Goal: Task Accomplishment & Management: Manage account settings

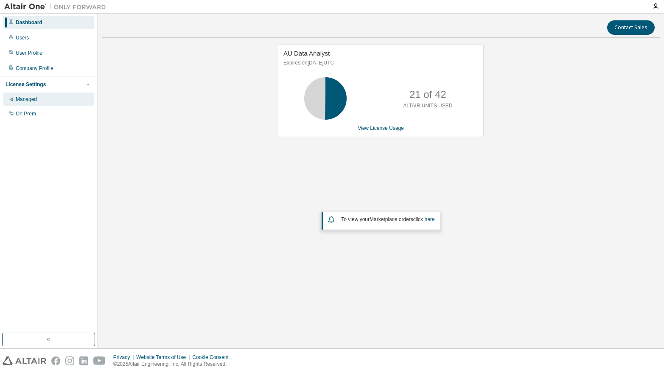
click at [42, 101] on div "Managed" at bounding box center [48, 99] width 90 height 14
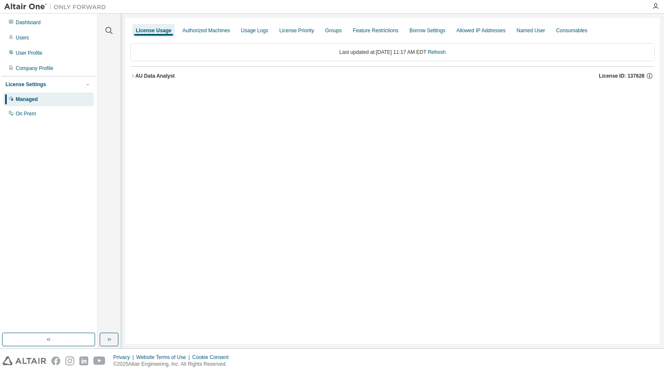
click at [134, 76] on icon "button" at bounding box center [132, 75] width 5 height 5
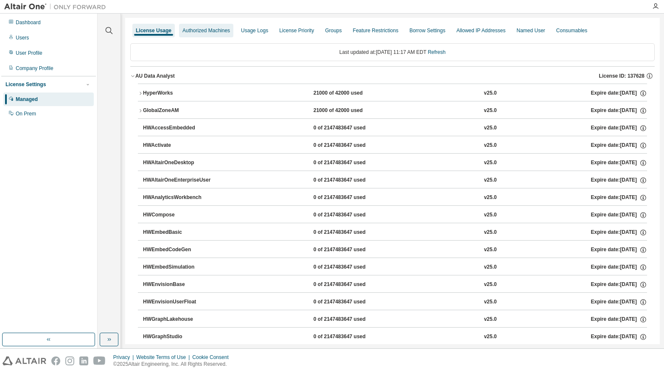
click at [203, 32] on div "Authorized Machines" at bounding box center [206, 30] width 48 height 7
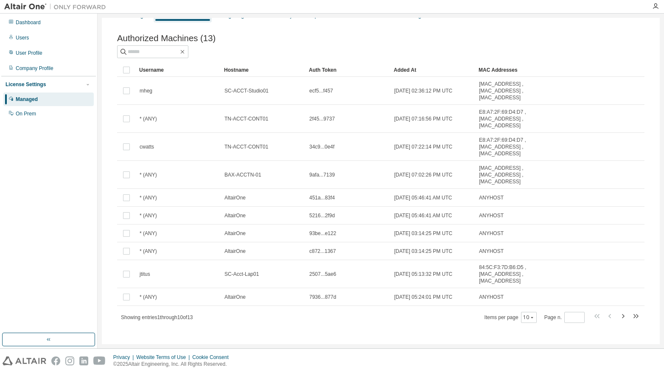
scroll to position [23, 0]
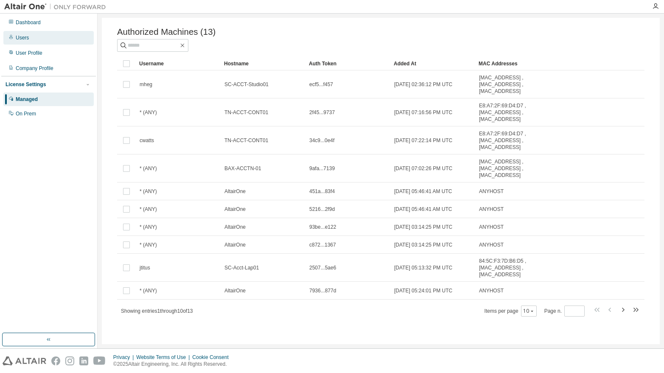
click at [24, 40] on div "Users" at bounding box center [22, 37] width 13 height 7
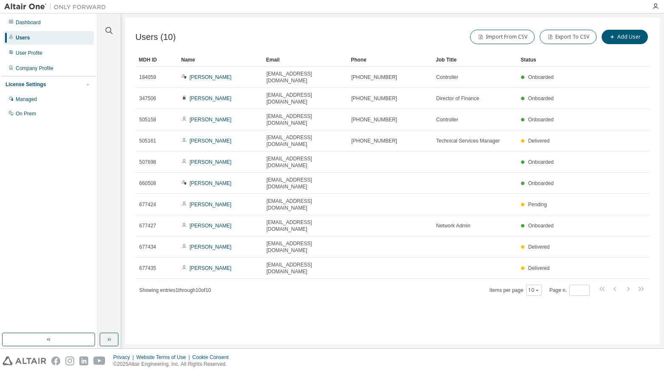
click at [425, 290] on div "Users (10) Import From CSV Export To CSV Add User Clear Load Save Save As Field…" at bounding box center [392, 181] width 534 height 326
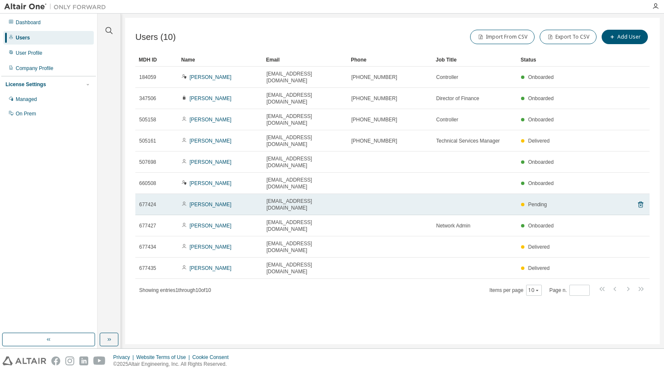
click at [344, 194] on td "awright@hitechmold.com" at bounding box center [305, 204] width 85 height 21
click at [210, 201] on link "[PERSON_NAME]" at bounding box center [211, 204] width 42 height 6
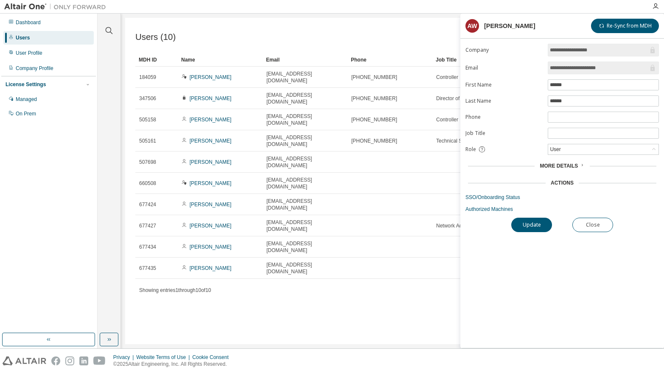
click at [572, 166] on span "More Details" at bounding box center [559, 166] width 38 height 6
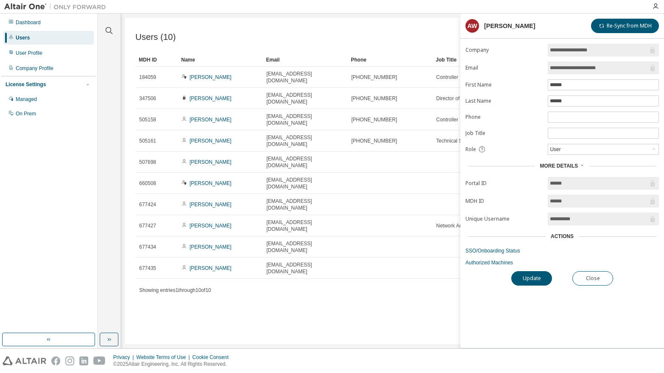
click at [572, 165] on span "More Details" at bounding box center [559, 166] width 38 height 6
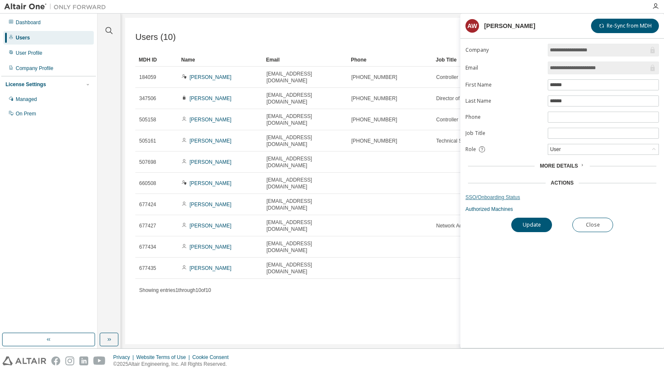
click at [512, 198] on link "SSO/Onboarding Status" at bounding box center [561, 197] width 193 height 7
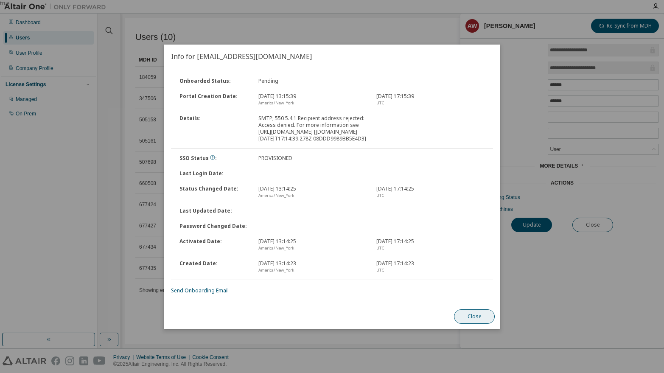
click at [474, 323] on button "Close" at bounding box center [474, 316] width 41 height 14
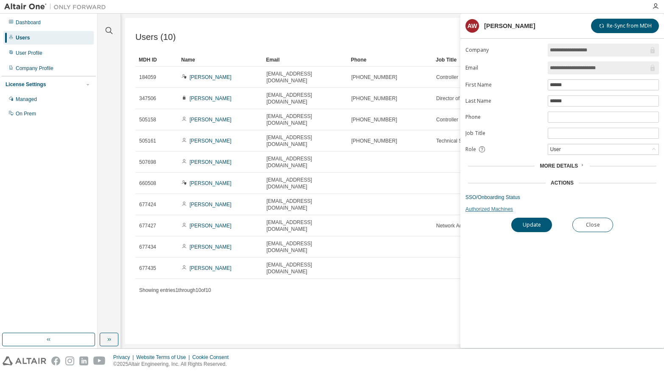
click at [495, 211] on link "Authorized Machines" at bounding box center [561, 209] width 193 height 7
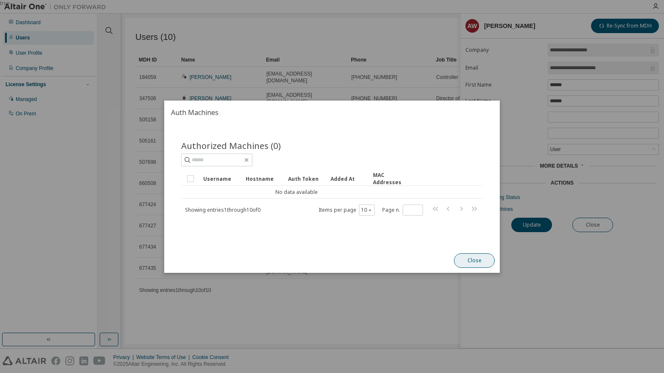
click at [478, 258] on button "Close" at bounding box center [474, 260] width 41 height 14
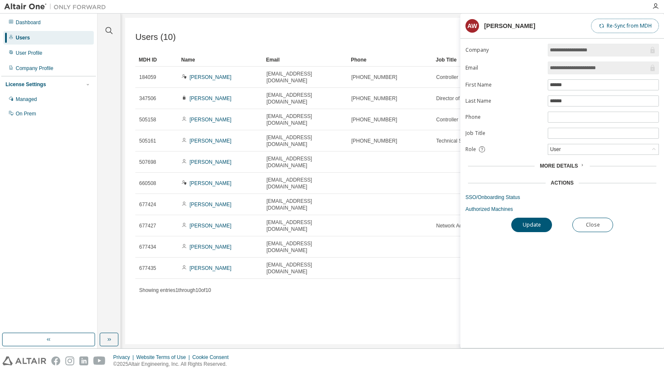
click at [623, 25] on button "Re-Sync from MDH" at bounding box center [625, 26] width 68 height 14
click at [592, 225] on button "Close" at bounding box center [592, 225] width 41 height 14
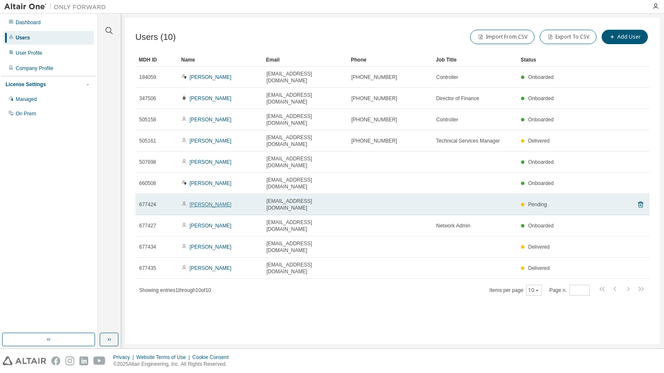
click at [205, 201] on link "[PERSON_NAME]" at bounding box center [211, 204] width 42 height 6
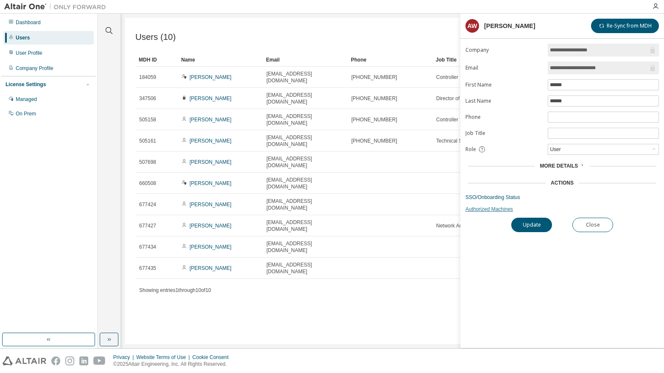
click at [504, 210] on link "Authorized Machines" at bounding box center [561, 209] width 193 height 7
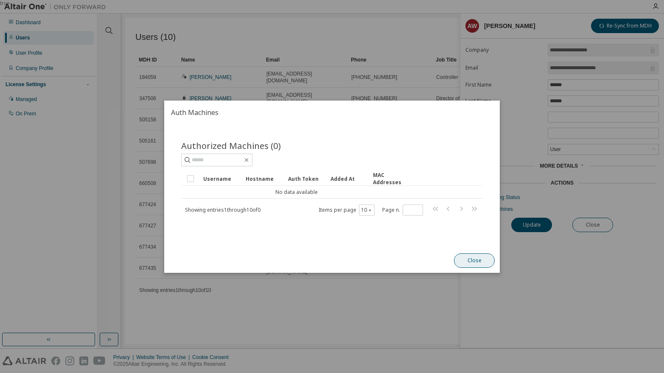
click at [470, 259] on button "Close" at bounding box center [474, 260] width 41 height 14
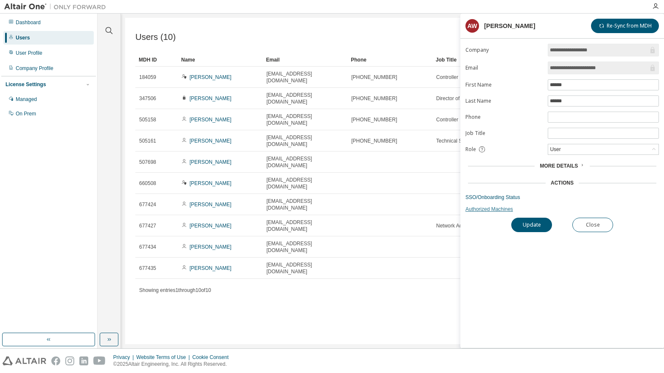
click at [492, 209] on link "Authorized Machines" at bounding box center [561, 209] width 193 height 7
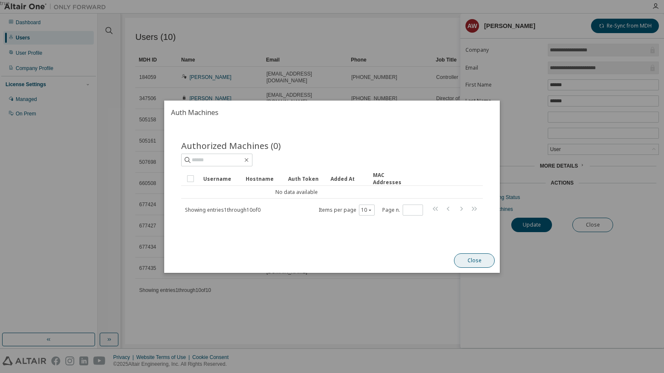
click at [475, 259] on button "Close" at bounding box center [474, 260] width 41 height 14
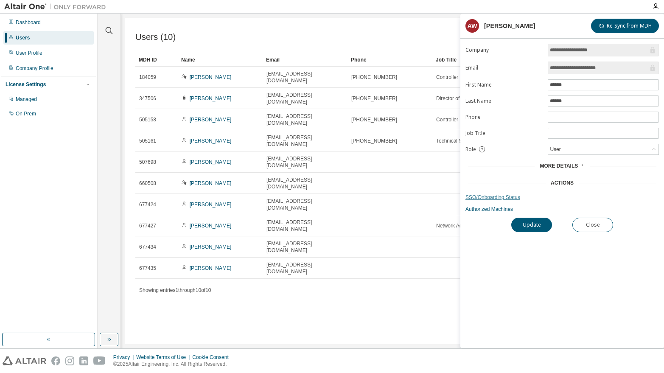
click at [495, 197] on link "SSO/Onboarding Status" at bounding box center [561, 197] width 193 height 7
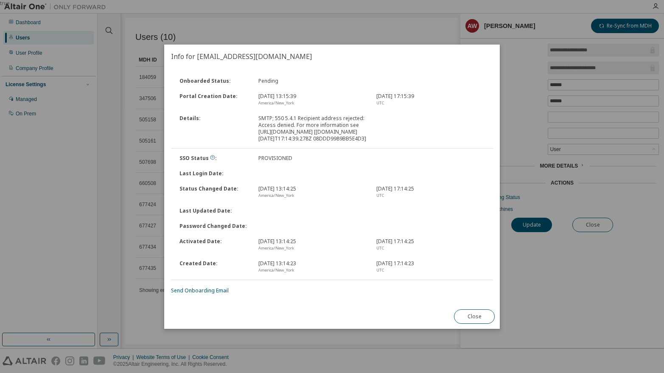
click at [473, 322] on button "Close" at bounding box center [474, 316] width 41 height 14
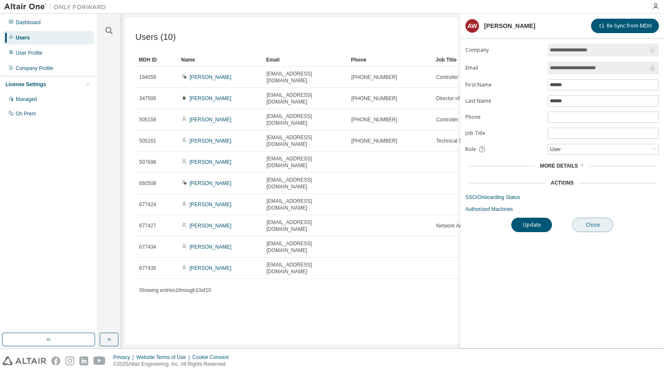
click at [599, 225] on button "Close" at bounding box center [592, 225] width 41 height 14
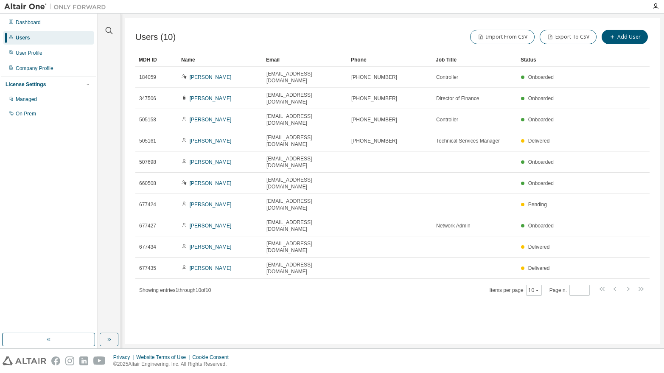
click at [417, 272] on div "Users (10) Import From CSV Export To CSV Add User Clear Load Save Save As Field…" at bounding box center [392, 181] width 534 height 326
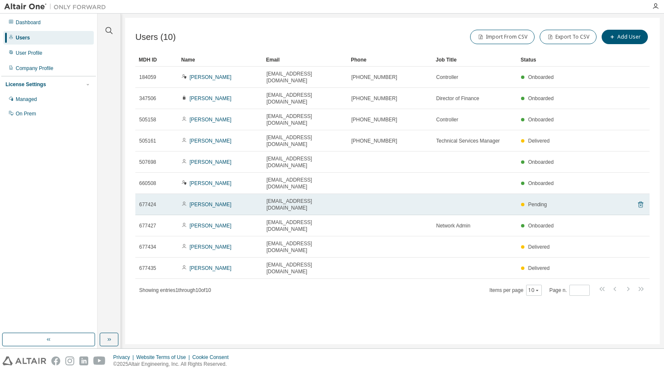
click at [641, 199] on icon at bounding box center [641, 204] width 8 height 10
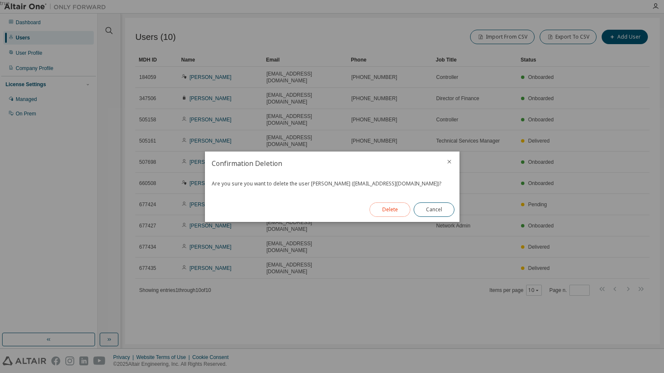
click at [391, 210] on button "Delete" at bounding box center [389, 209] width 41 height 14
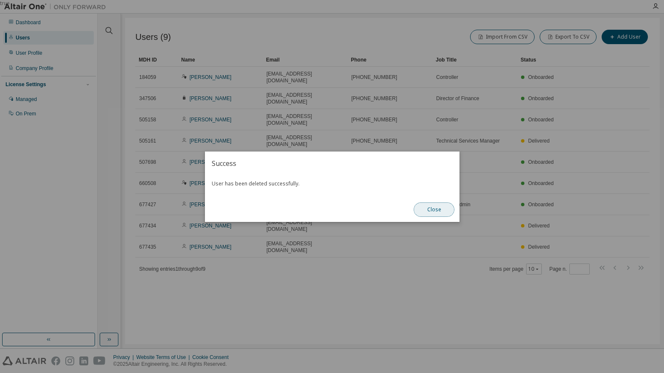
click at [428, 208] on button "Close" at bounding box center [434, 209] width 41 height 14
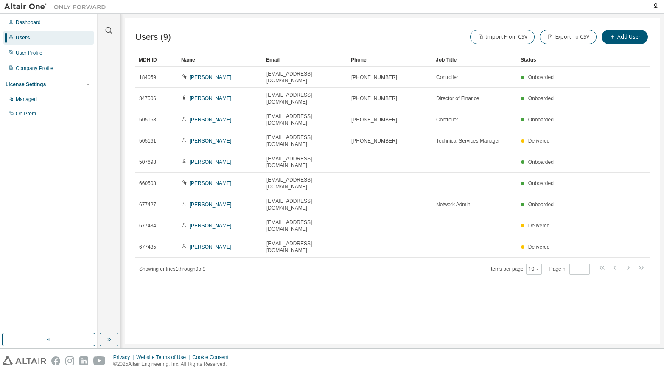
click at [408, 276] on div "Users (9) Import From CSV Export To CSV Add User Clear Load Save Save As Field …" at bounding box center [392, 181] width 534 height 326
click at [383, 286] on div "Users (9) Import From CSV Export To CSV Add User Clear Load Save Save As Field …" at bounding box center [392, 181] width 534 height 326
click at [627, 36] on button "Add User" at bounding box center [624, 37] width 46 height 14
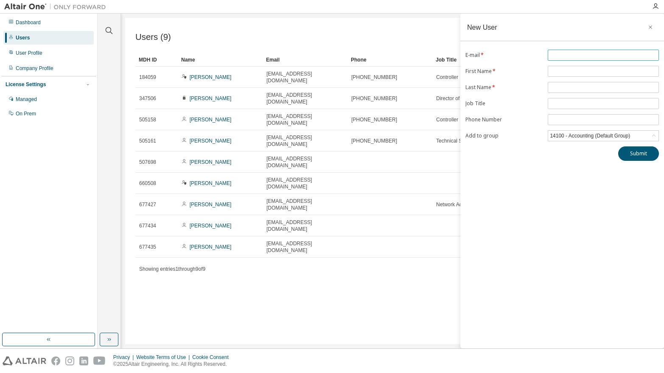
click at [555, 52] on input "text" at bounding box center [603, 55] width 107 height 7
type input "**********"
click at [576, 66] on span at bounding box center [603, 71] width 111 height 11
click at [576, 71] on input "text" at bounding box center [603, 71] width 107 height 7
type input "******"
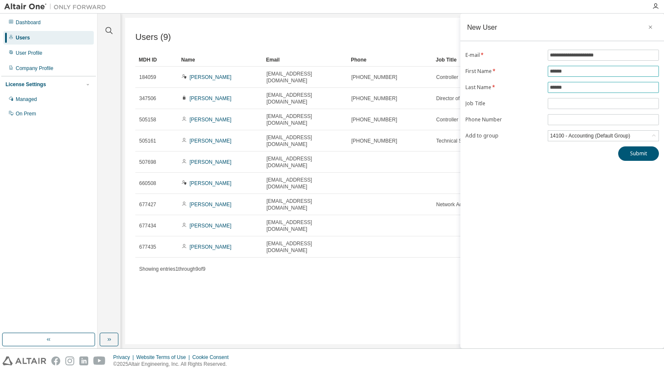
type input "******"
click at [574, 137] on div "14100 - Accounting (Default Group)" at bounding box center [589, 135] width 83 height 9
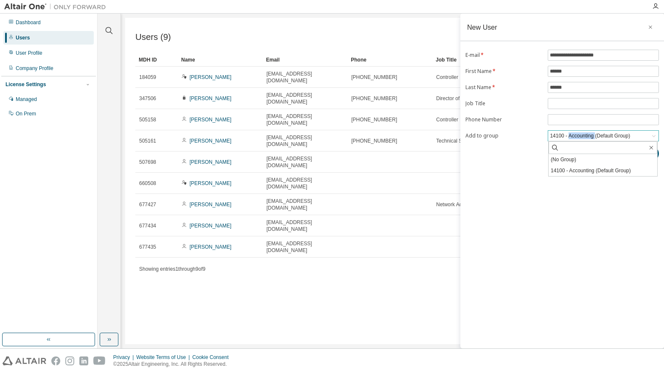
click at [574, 137] on div "14100 - Accounting (Default Group)" at bounding box center [589, 135] width 83 height 9
click at [640, 152] on button "Submit" at bounding box center [638, 153] width 41 height 14
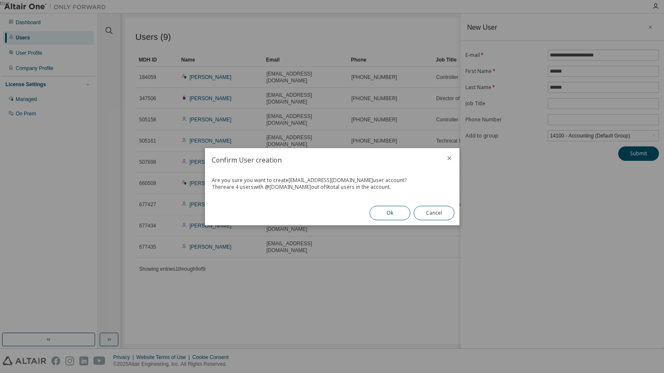
click at [389, 212] on button "Ok" at bounding box center [389, 213] width 41 height 14
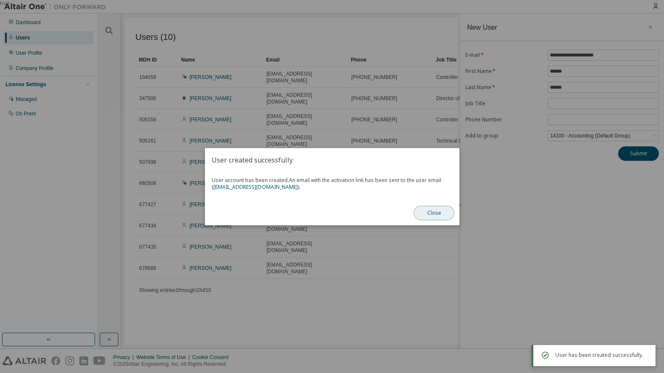
click at [435, 213] on button "Close" at bounding box center [434, 213] width 41 height 14
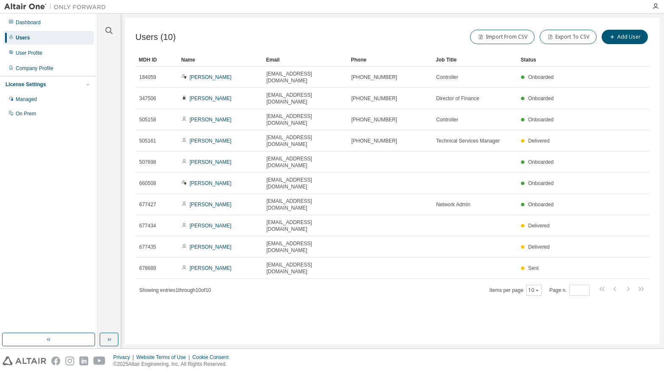
click at [504, 296] on div "Users (10) Import From CSV Export To CSV Add User Clear Load Save Save As Field…" at bounding box center [392, 181] width 534 height 326
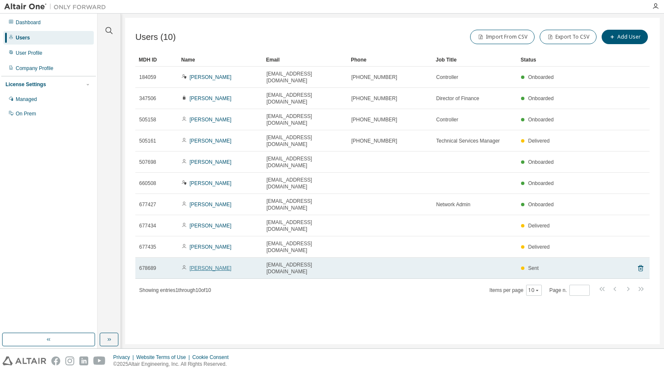
click at [202, 265] on link "[PERSON_NAME]" at bounding box center [211, 268] width 42 height 6
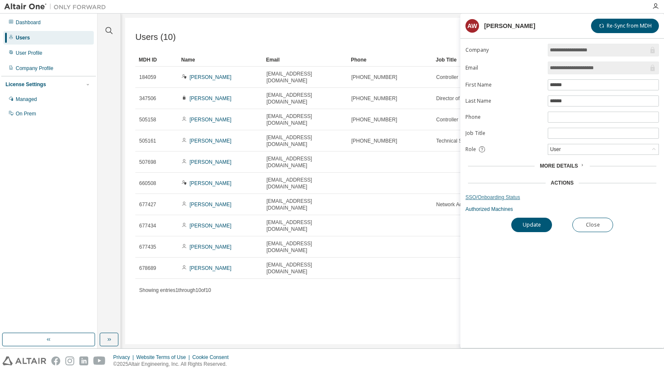
click at [497, 196] on link "SSO/Onboarding Status" at bounding box center [561, 197] width 193 height 7
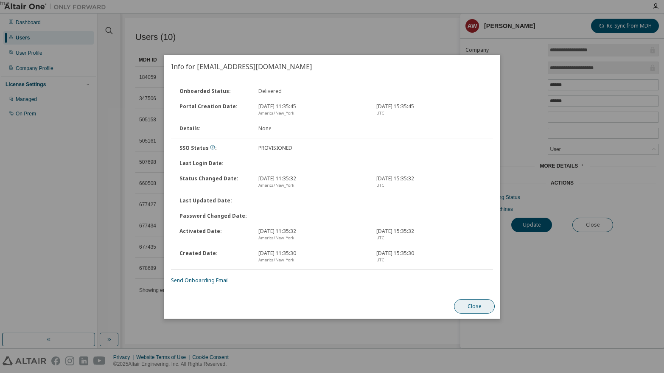
click at [481, 305] on button "Close" at bounding box center [474, 306] width 41 height 14
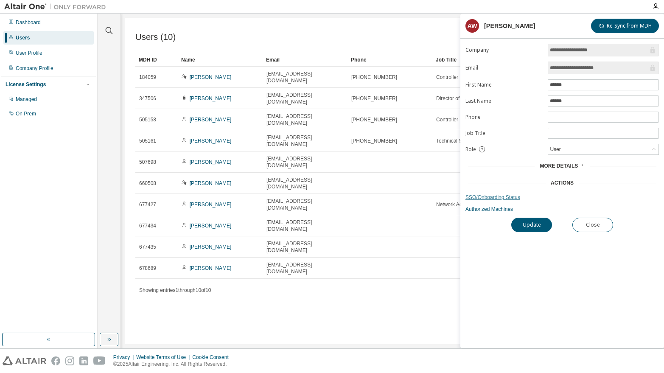
click at [490, 199] on link "SSO/Onboarding Status" at bounding box center [561, 197] width 193 height 7
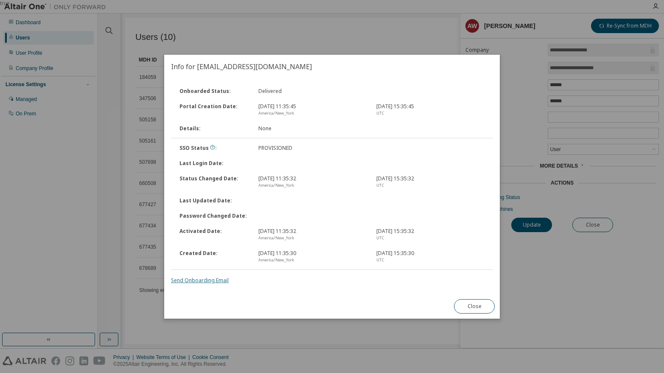
click at [200, 280] on link "Send Onboarding Email" at bounding box center [200, 280] width 58 height 7
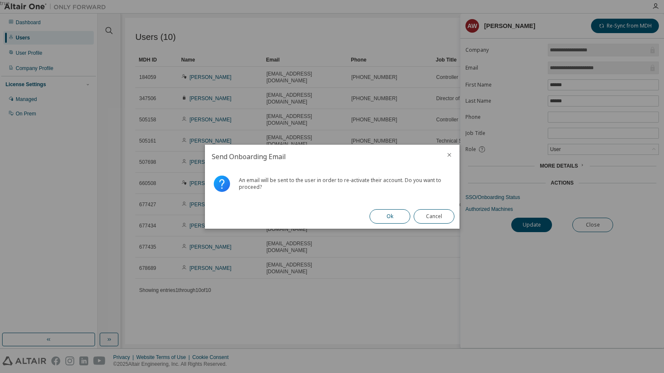
click at [386, 215] on button "Ok" at bounding box center [389, 216] width 41 height 14
click at [432, 215] on button "Close" at bounding box center [434, 216] width 41 height 14
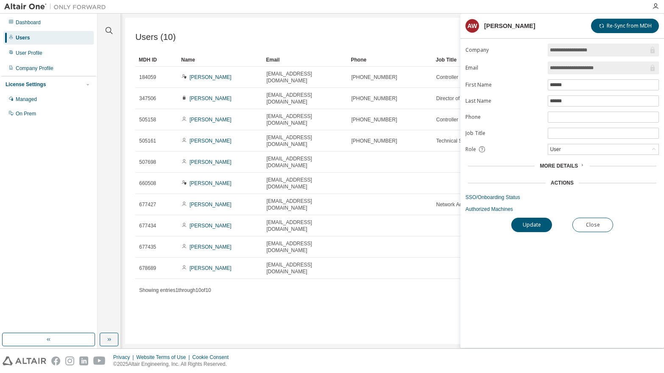
click at [556, 284] on div "**********" at bounding box center [562, 196] width 204 height 304
click at [594, 224] on button "Close" at bounding box center [592, 225] width 41 height 14
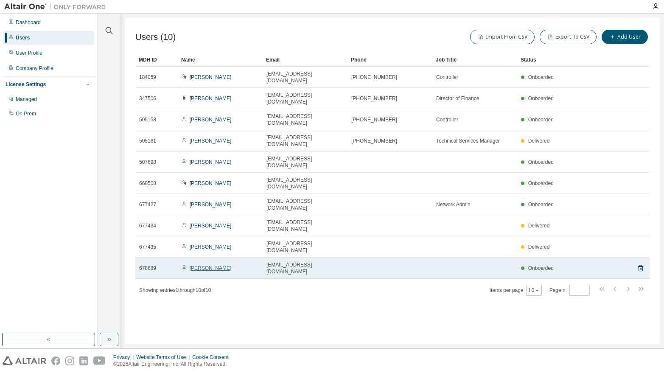
click at [213, 265] on link "[PERSON_NAME]" at bounding box center [211, 268] width 42 height 6
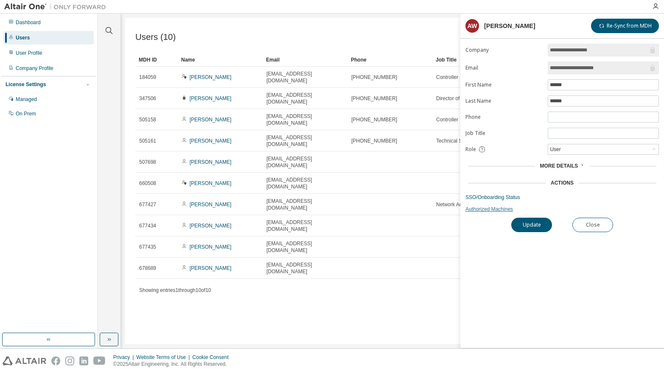
click at [490, 209] on link "Authorized Machines" at bounding box center [561, 209] width 193 height 7
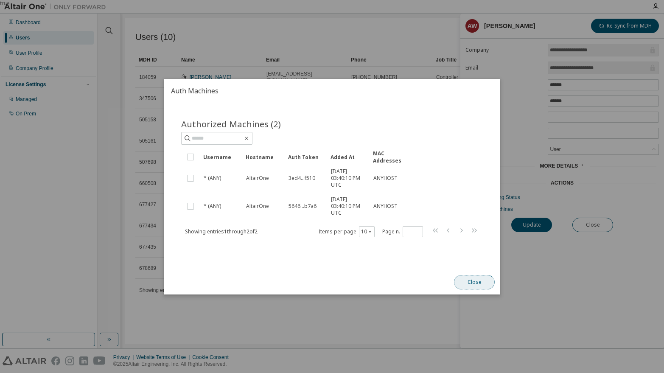
click at [475, 280] on button "Close" at bounding box center [474, 282] width 41 height 14
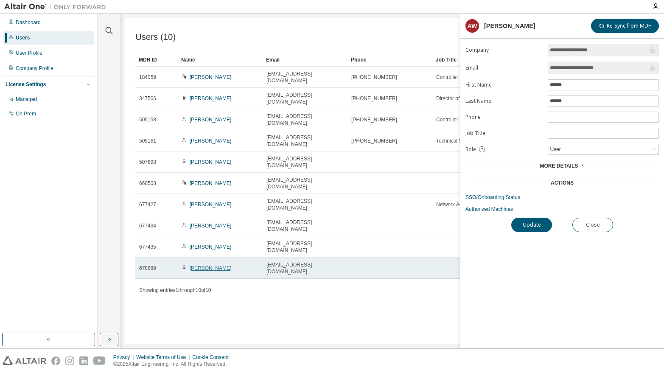
click at [213, 265] on link "[PERSON_NAME]" at bounding box center [211, 268] width 42 height 6
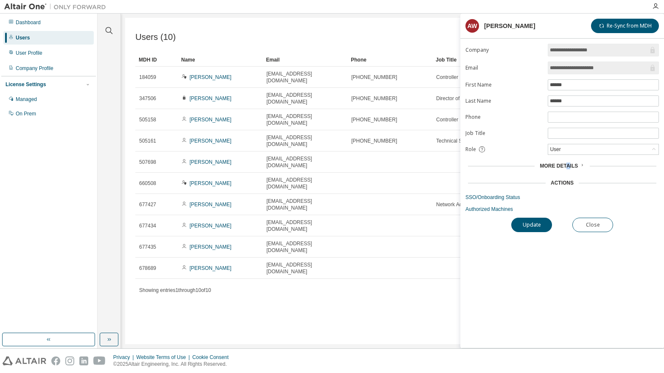
click at [568, 165] on span "More Details" at bounding box center [559, 166] width 38 height 6
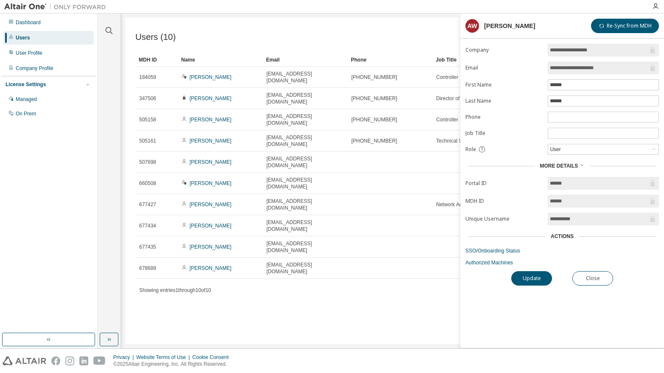
drag, startPoint x: 0, startPoint y: 316, endPoint x: 6, endPoint y: 318, distance: 6.7
click at [6, 318] on div "Dashboard Users User Profile Company Profile License Settings Managed On Prem" at bounding box center [49, 181] width 98 height 335
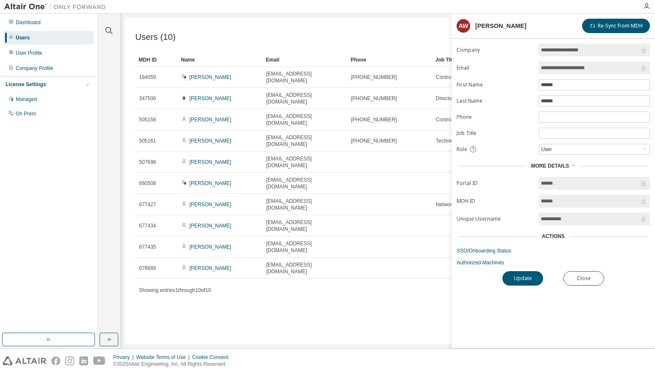
drag, startPoint x: 565, startPoint y: 200, endPoint x: 488, endPoint y: 207, distance: 77.0
click at [488, 207] on form "**********" at bounding box center [553, 155] width 193 height 222
click at [313, 248] on div "Users (10) Import From CSV Export To CSV Add User Clear Load Save Save As Field…" at bounding box center [388, 181] width 526 height 326
click at [502, 249] on link "SSO/Onboarding Status" at bounding box center [553, 250] width 193 height 7
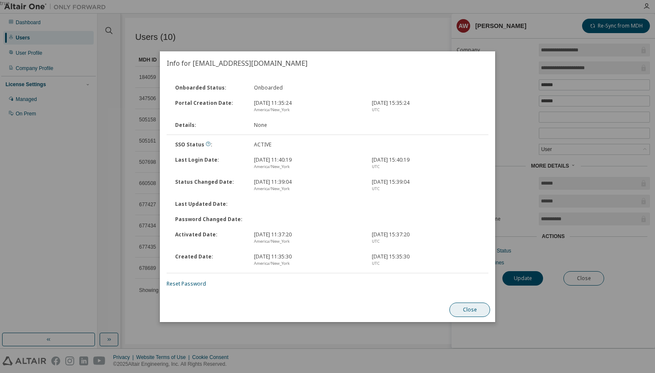
click at [467, 310] on button "Close" at bounding box center [470, 309] width 41 height 14
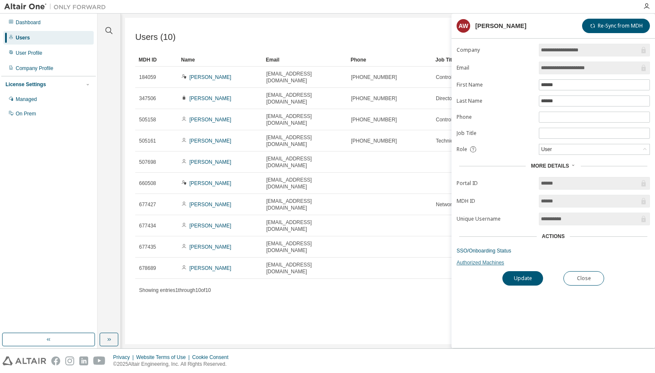
click at [489, 262] on link "Authorized Machines" at bounding box center [553, 262] width 193 height 7
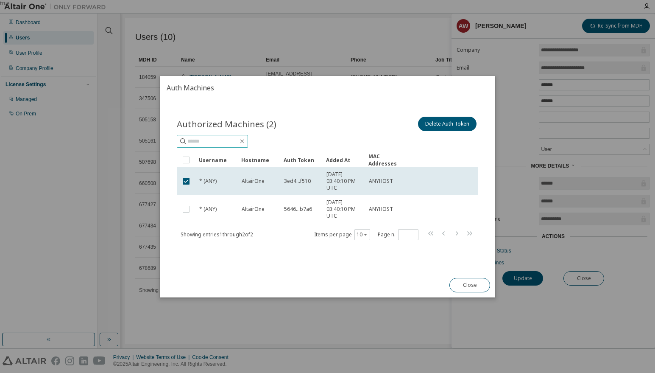
click at [197, 143] on input "text" at bounding box center [212, 141] width 51 height 8
click at [239, 101] on div "Authorized Machines (2) Delete Auth Token Clear Load Save Save As Field Operato…" at bounding box center [328, 186] width 336 height 173
click at [473, 283] on button "Close" at bounding box center [470, 285] width 41 height 14
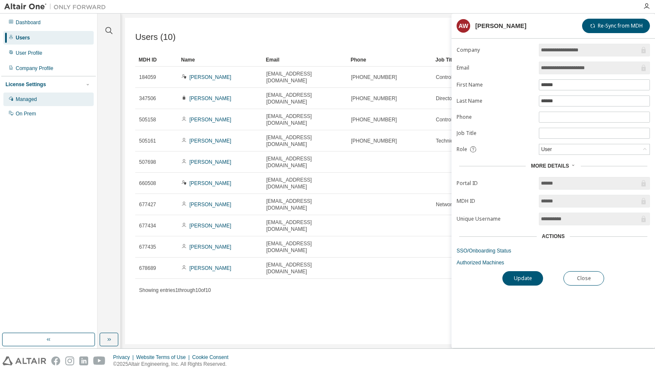
click at [32, 98] on div "Managed" at bounding box center [26, 99] width 21 height 7
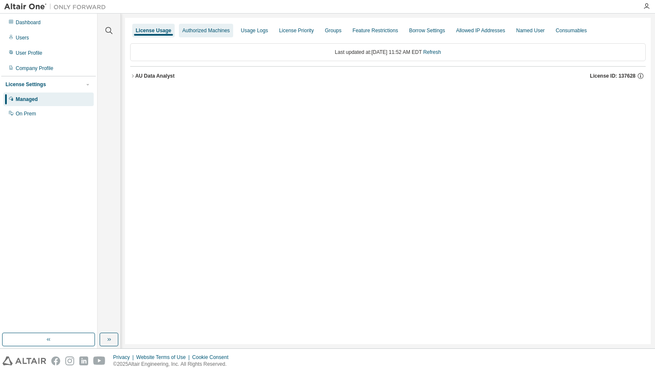
click at [196, 31] on div "Authorized Machines" at bounding box center [206, 30] width 48 height 7
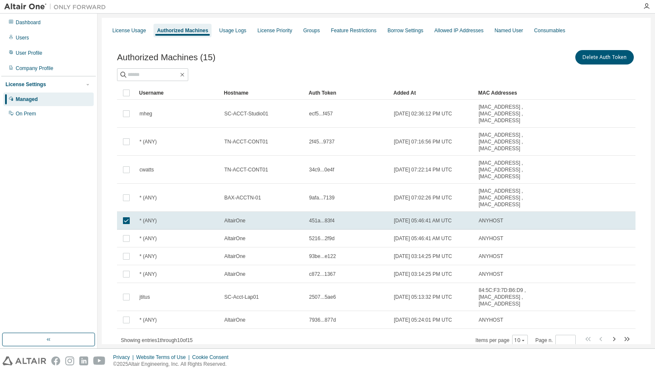
click at [262, 58] on div "Authorized Machines (15) Delete Auth Token" at bounding box center [376, 57] width 519 height 18
click at [604, 52] on button "Delete Auth Token" at bounding box center [605, 57] width 59 height 14
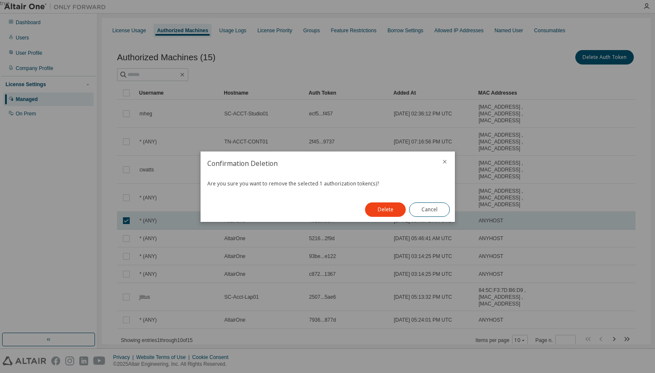
click at [382, 208] on button "Delete" at bounding box center [385, 209] width 41 height 14
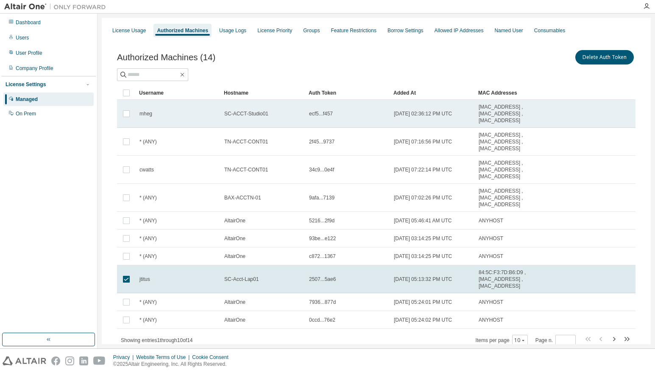
click at [328, 115] on span "ecf5...f457" at bounding box center [321, 113] width 24 height 7
drag, startPoint x: 305, startPoint y: 112, endPoint x: 338, endPoint y: 118, distance: 33.6
click at [338, 118] on tr "mheg SC-ACCT-Studio01 ecf5...f457 2023-02-23 02:36:12 PM UTC 6C:A1:00:4E:E5:8A …" at bounding box center [376, 114] width 519 height 28
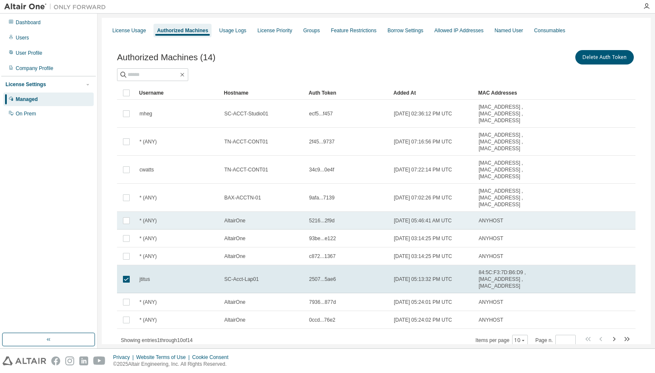
click at [267, 217] on div "AltairOne" at bounding box center [262, 220] width 77 height 7
click at [311, 221] on span "5216...2f9d" at bounding box center [321, 220] width 25 height 7
click at [149, 222] on span "* (ANY)" at bounding box center [148, 220] width 17 height 7
click at [282, 221] on div "AltairOne" at bounding box center [262, 220] width 77 height 7
drag, startPoint x: 310, startPoint y: 220, endPoint x: 352, endPoint y: 221, distance: 42.4
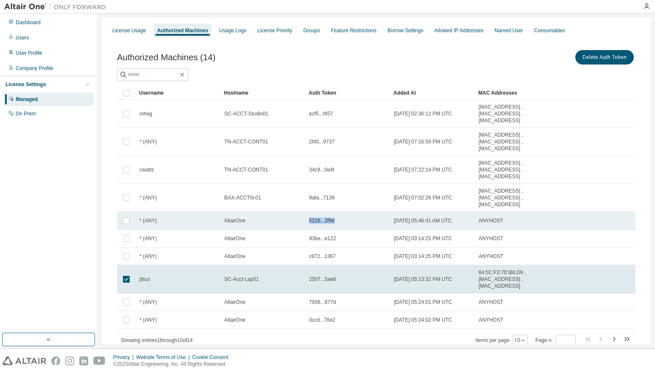
click at [352, 221] on div "5216...2f9d" at bounding box center [347, 220] width 77 height 7
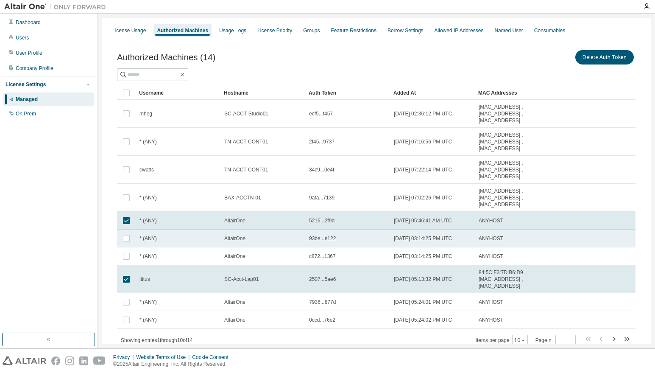
drag, startPoint x: 317, startPoint y: 220, endPoint x: 287, endPoint y: 239, distance: 35.7
click at [287, 239] on div "AltairOne" at bounding box center [262, 238] width 77 height 7
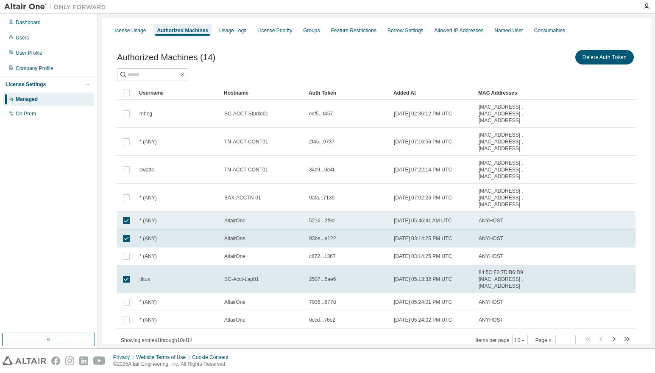
click at [311, 224] on td "5216...2f9d" at bounding box center [347, 221] width 85 height 18
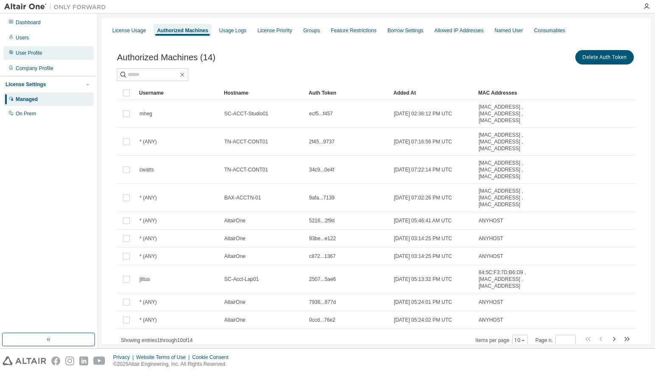
click at [23, 56] on div "User Profile" at bounding box center [29, 53] width 27 height 7
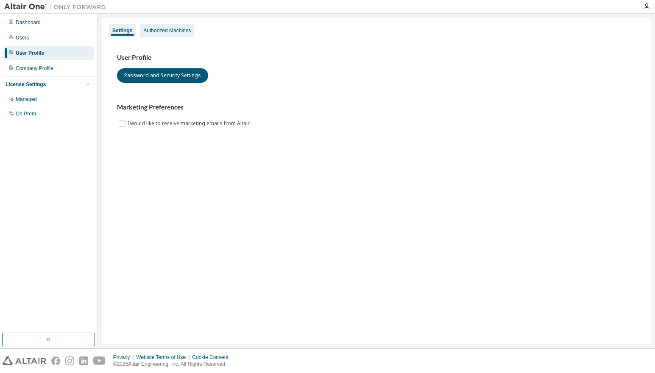
click at [173, 35] on div "Authorized Machines" at bounding box center [167, 31] width 54 height 14
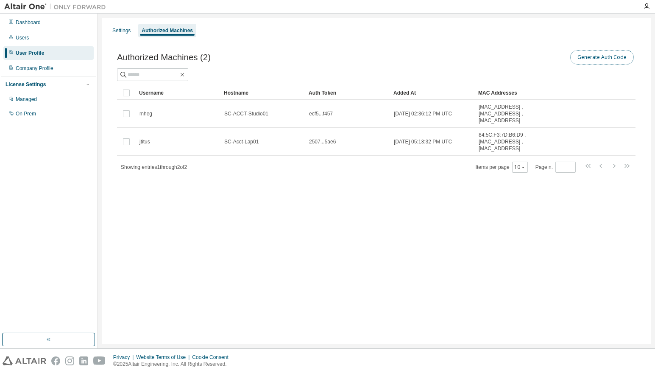
click at [604, 58] on button "Generate Auth Code" at bounding box center [602, 57] width 64 height 14
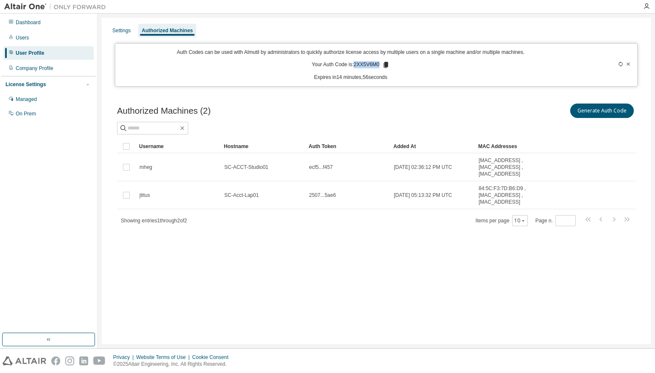
drag, startPoint x: 355, startPoint y: 65, endPoint x: 378, endPoint y: 68, distance: 23.2
click at [378, 68] on p "Your Auth Code is: 2XX5V6M0" at bounding box center [351, 65] width 78 height 8
copy p "2XX5V6M0"
click at [628, 64] on icon at bounding box center [628, 64] width 5 height 5
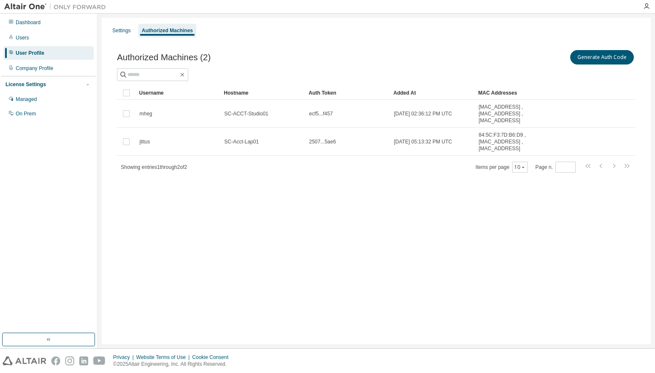
click at [368, 271] on div "Settings Authorized Machines Authorized Machines (2) Generate Auth Code Clear L…" at bounding box center [376, 181] width 549 height 326
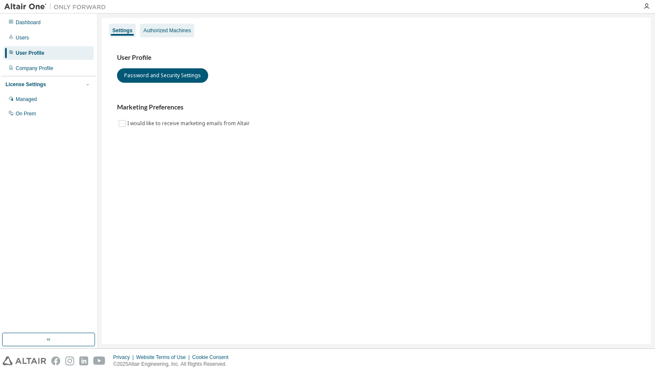
click at [157, 30] on div "Authorized Machines" at bounding box center [167, 30] width 48 height 7
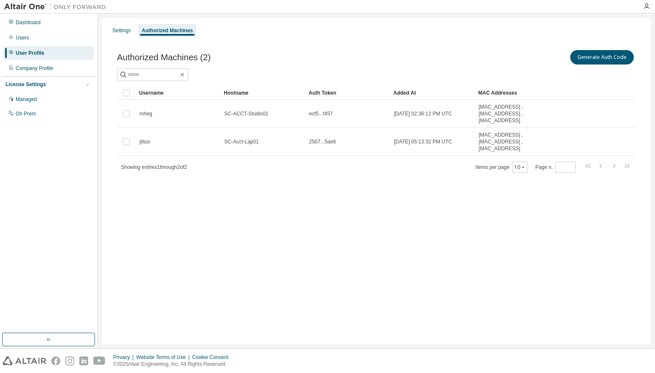
click at [319, 238] on div "Settings Authorized Machines Authorized Machines (2) Generate Auth Code Clear L…" at bounding box center [376, 181] width 549 height 326
click at [31, 100] on div "Managed" at bounding box center [26, 99] width 21 height 7
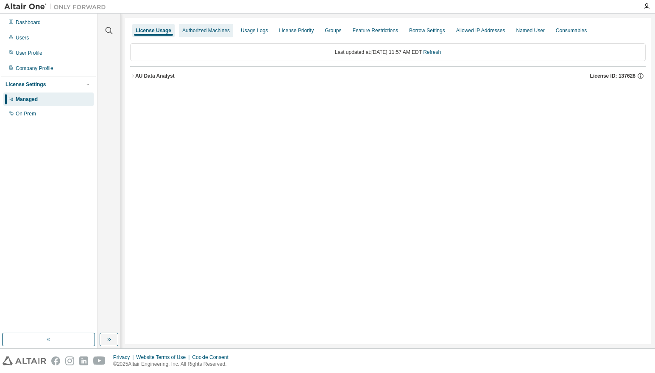
click at [196, 33] on div "Authorized Machines" at bounding box center [206, 30] width 48 height 7
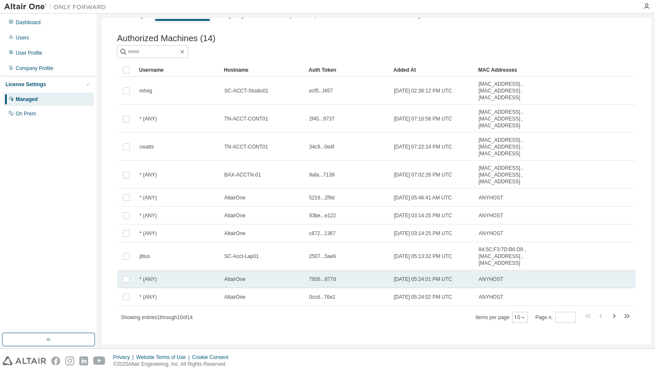
scroll to position [23, 0]
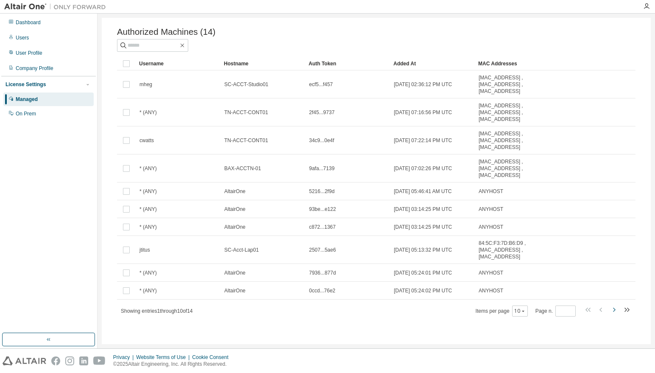
click at [610, 309] on icon "button" at bounding box center [614, 310] width 10 height 10
type input "*"
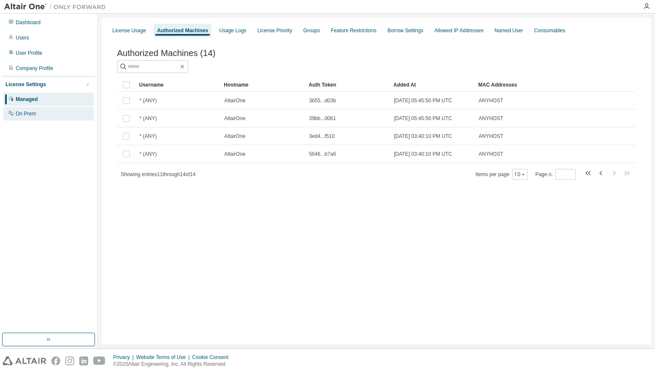
click at [28, 114] on div "On Prem" at bounding box center [26, 113] width 20 height 7
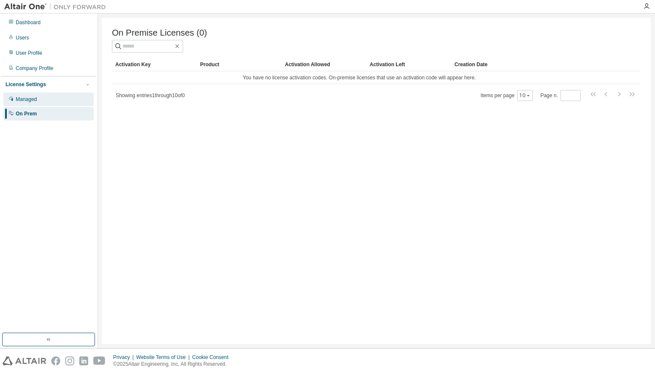
click at [22, 101] on div "Managed" at bounding box center [26, 99] width 21 height 7
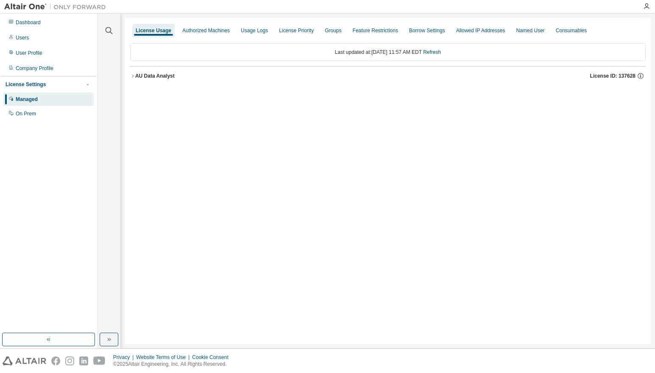
click at [133, 76] on icon "button" at bounding box center [133, 75] width 2 height 3
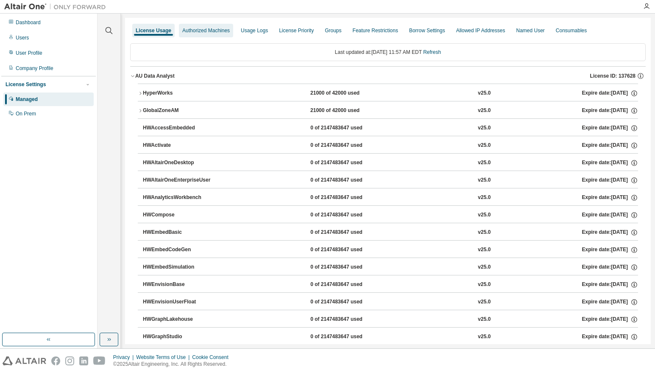
click at [191, 30] on div "Authorized Machines" at bounding box center [206, 30] width 48 height 7
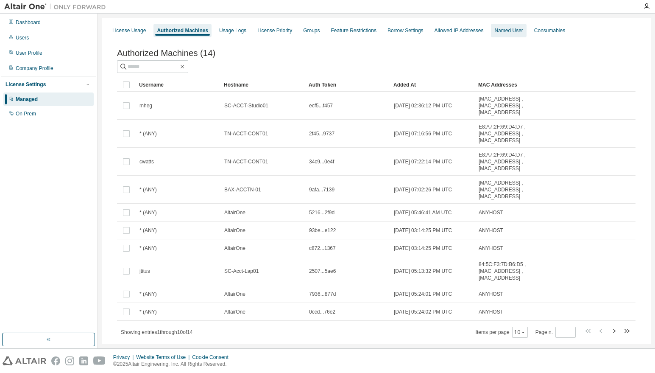
click at [507, 31] on div "Named User" at bounding box center [509, 30] width 28 height 7
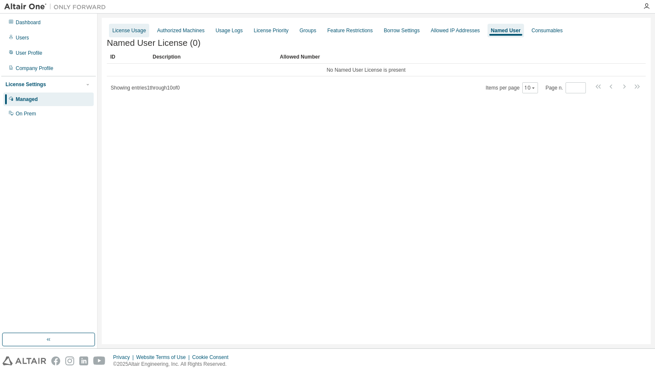
click at [133, 30] on div "License Usage" at bounding box center [129, 30] width 34 height 7
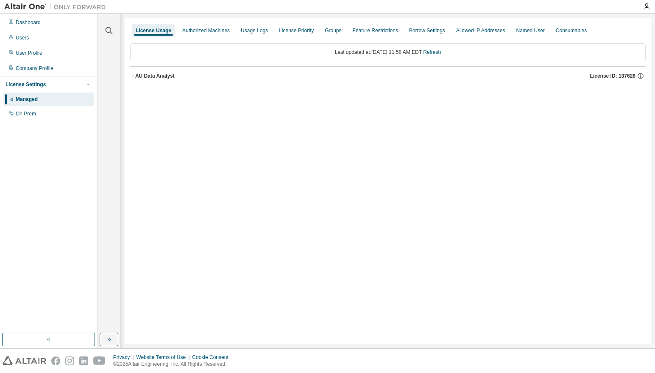
click at [132, 75] on icon "button" at bounding box center [132, 75] width 5 height 5
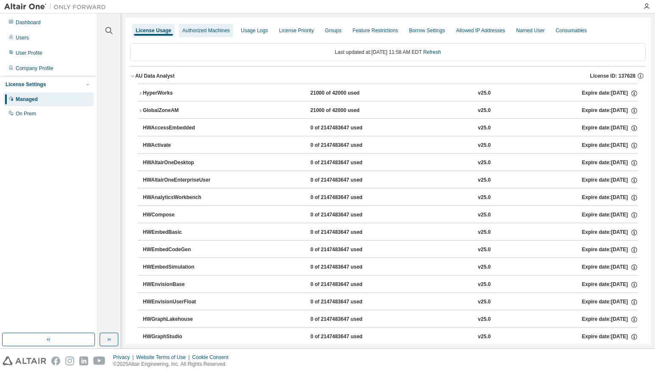
click at [209, 28] on div "Authorized Machines" at bounding box center [206, 30] width 48 height 7
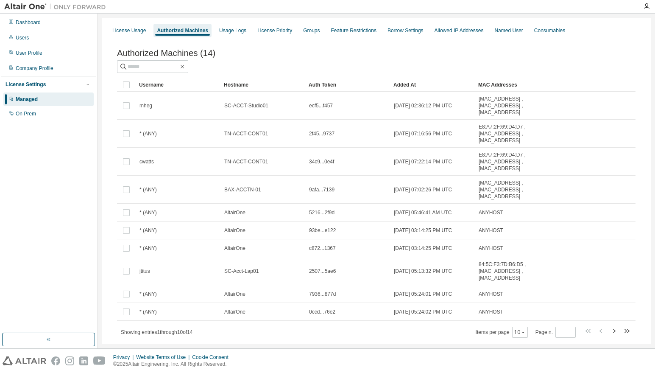
scroll to position [23, 0]
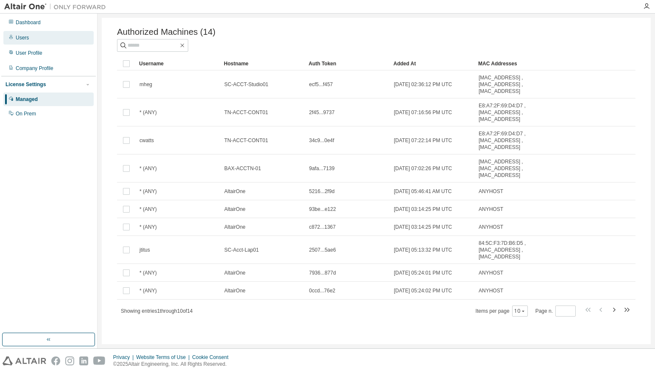
click at [22, 39] on div "Users" at bounding box center [22, 37] width 13 height 7
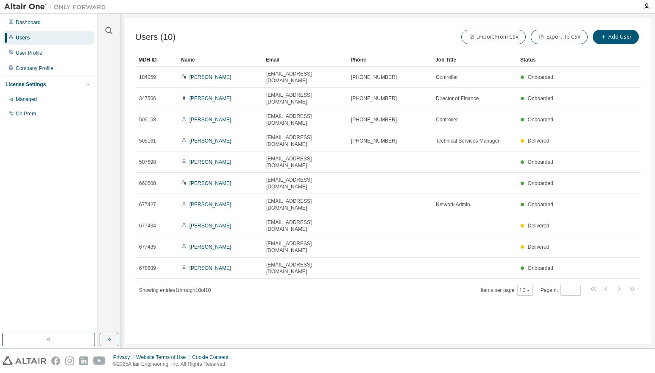
click at [262, 327] on div "Users (10) Import From CSV Export To CSV Add User Clear Load Save Save As Field…" at bounding box center [388, 181] width 526 height 326
click at [36, 53] on div "User Profile" at bounding box center [29, 53] width 27 height 7
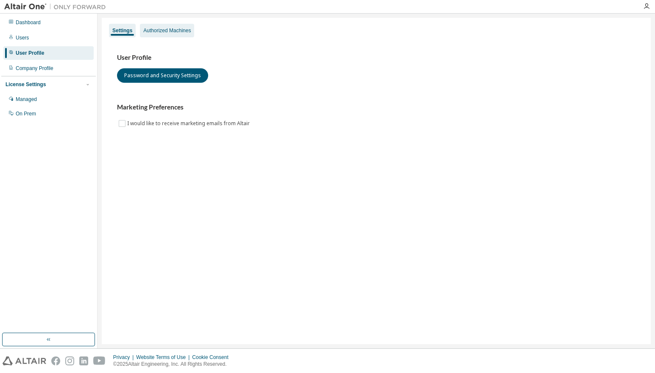
click at [161, 33] on div "Authorized Machines" at bounding box center [167, 30] width 48 height 7
click at [177, 30] on div "Authorized Machines" at bounding box center [167, 30] width 48 height 7
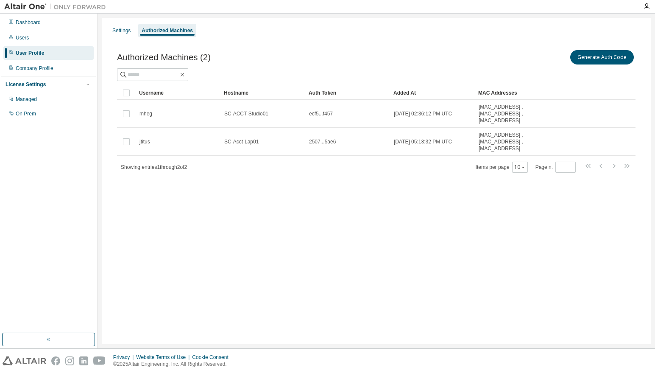
click at [347, 260] on div "Settings Authorized Machines Authorized Machines (2) Generate Auth Code Clear L…" at bounding box center [376, 181] width 549 height 326
click at [24, 22] on div "Dashboard" at bounding box center [28, 22] width 25 height 7
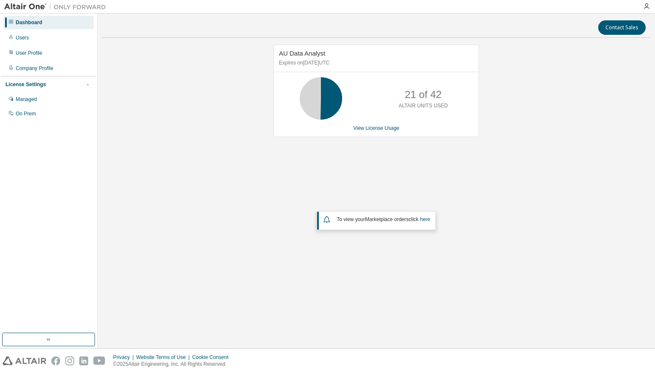
click at [172, 246] on div "AU Data Analyst Expires on February 22, 2026 UTC 21 of 42 ALTAIR UNITS USED Vie…" at bounding box center [376, 166] width 549 height 242
click at [387, 128] on link "View License Usage" at bounding box center [376, 128] width 46 height 6
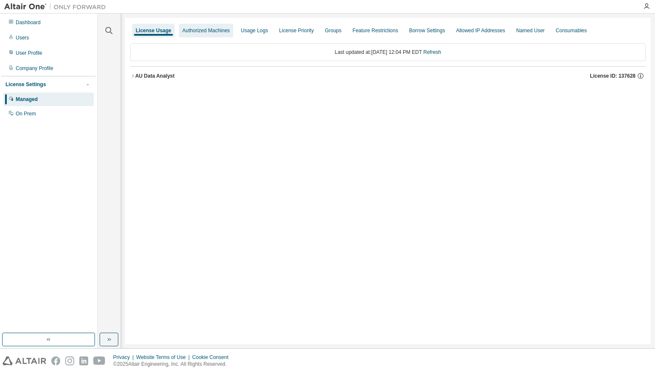
click at [211, 31] on div "Authorized Machines" at bounding box center [206, 30] width 48 height 7
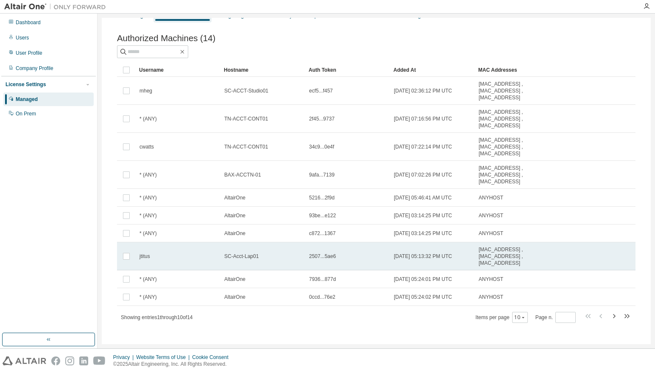
scroll to position [23, 0]
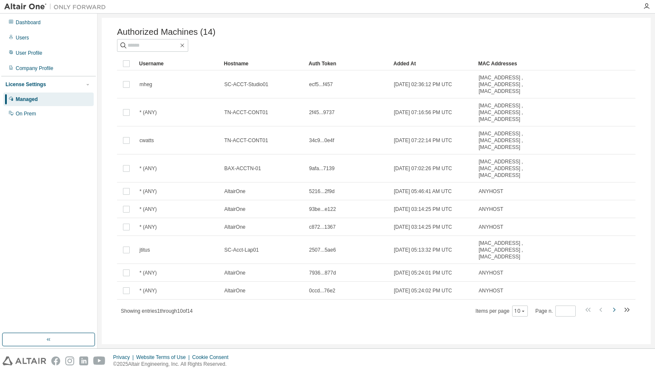
click at [613, 309] on icon "button" at bounding box center [614, 310] width 3 height 4
type input "*"
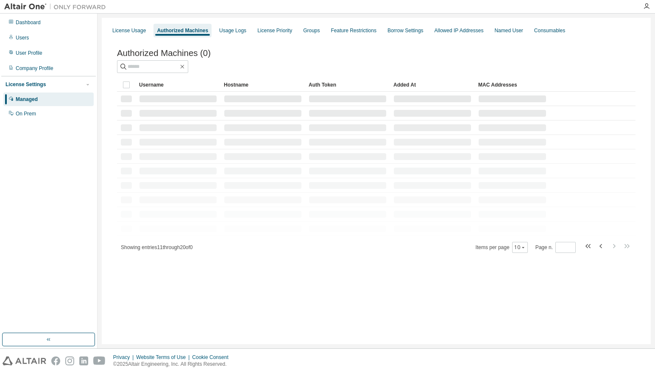
scroll to position [0, 0]
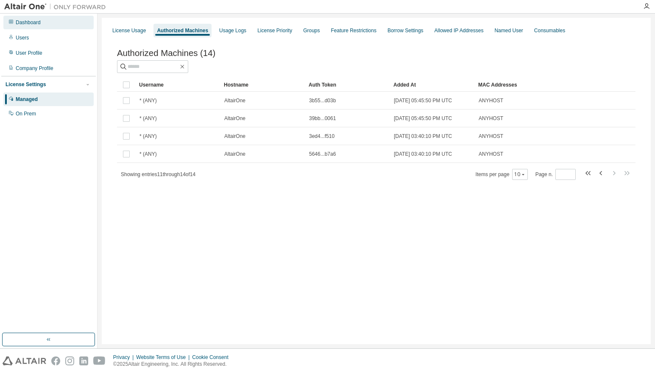
click at [21, 23] on div "Dashboard" at bounding box center [28, 22] width 25 height 7
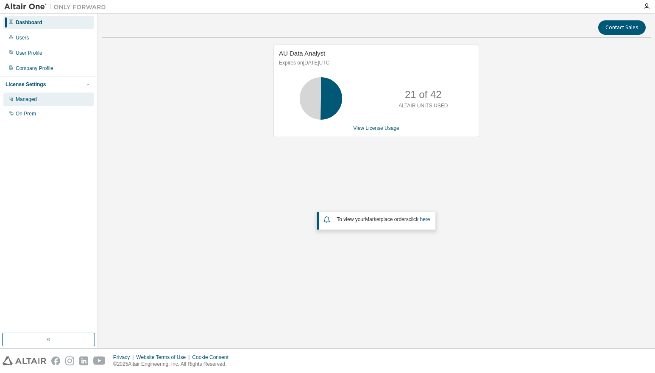
click at [23, 103] on div "Managed" at bounding box center [26, 99] width 21 height 7
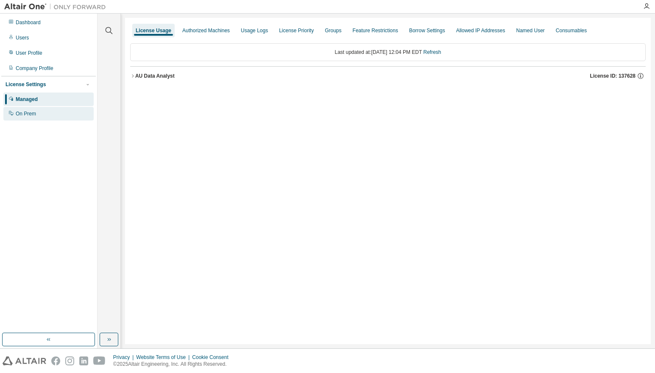
click at [21, 114] on div "On Prem" at bounding box center [26, 113] width 20 height 7
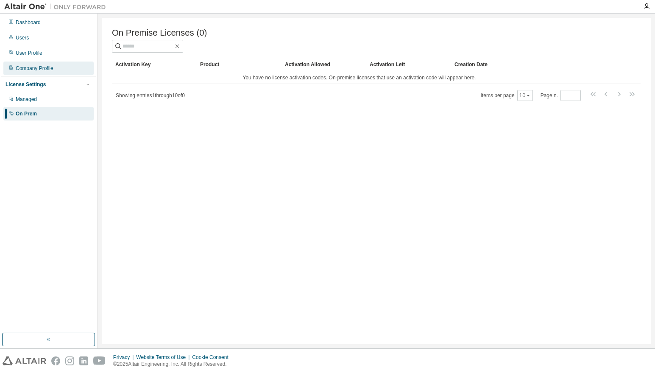
click at [26, 67] on div "Company Profile" at bounding box center [35, 68] width 38 height 7
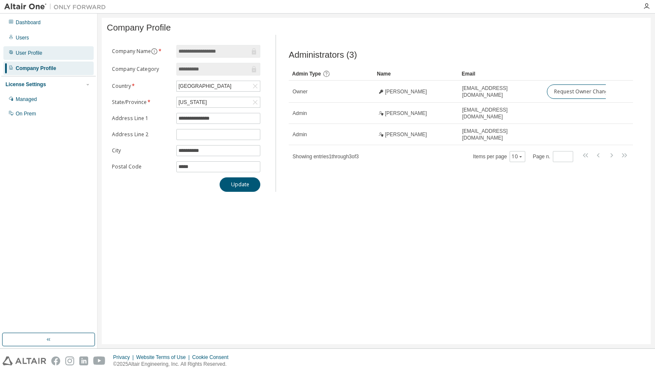
click at [29, 53] on div "User Profile" at bounding box center [29, 53] width 27 height 7
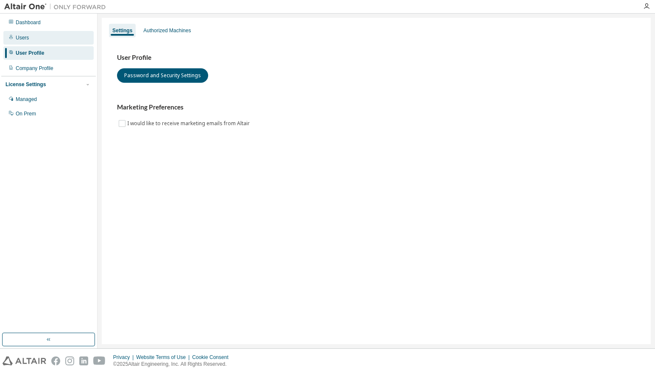
click at [28, 39] on div "Users" at bounding box center [22, 37] width 13 height 7
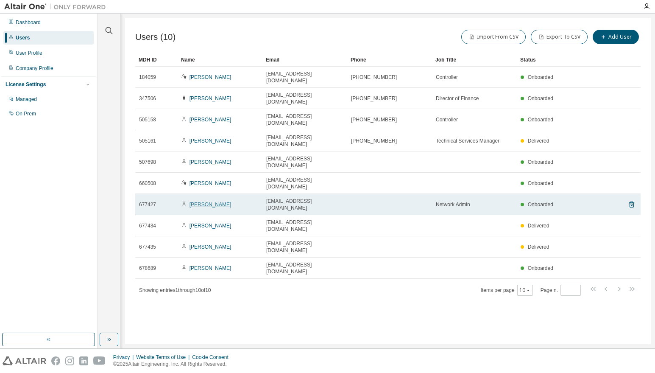
click at [205, 201] on link "[PERSON_NAME]" at bounding box center [211, 204] width 42 height 6
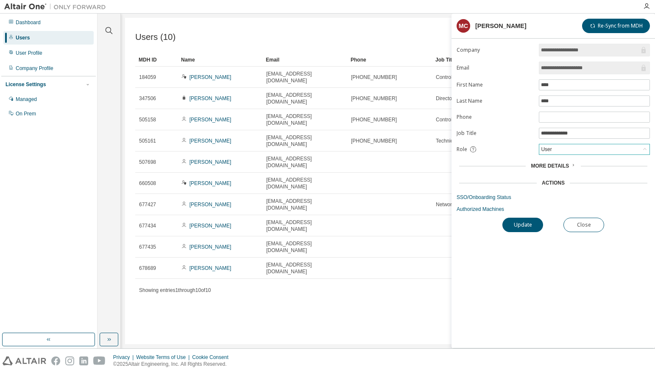
click at [576, 148] on div "User" at bounding box center [595, 149] width 110 height 10
click at [561, 160] on li "Admin" at bounding box center [594, 160] width 109 height 11
click at [523, 225] on button "Update" at bounding box center [523, 225] width 41 height 14
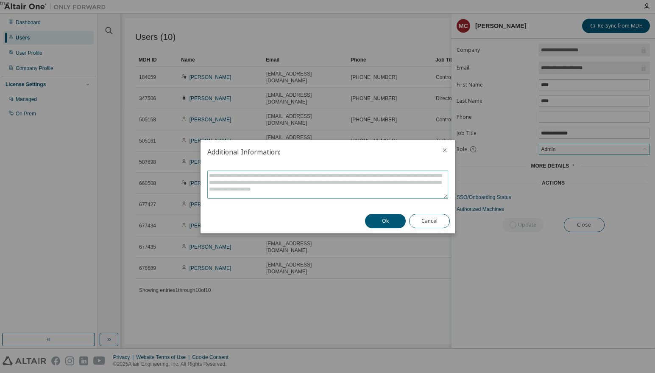
click at [259, 181] on textarea at bounding box center [328, 184] width 240 height 27
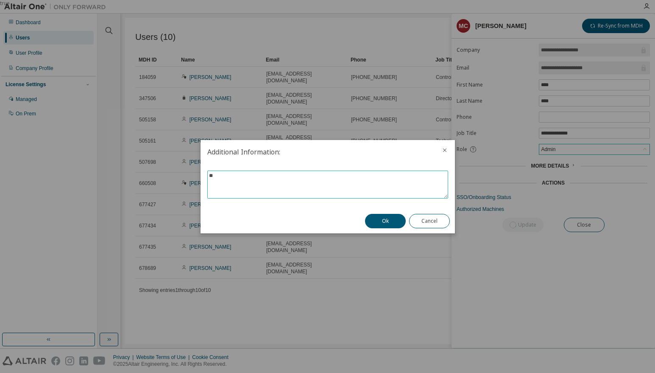
type textarea "*"
type textarea "**********"
click at [383, 218] on button "Ok" at bounding box center [385, 221] width 41 height 14
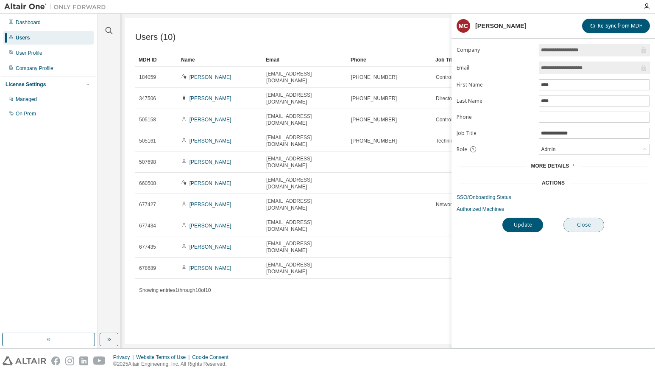
click at [587, 224] on button "Close" at bounding box center [584, 225] width 41 height 14
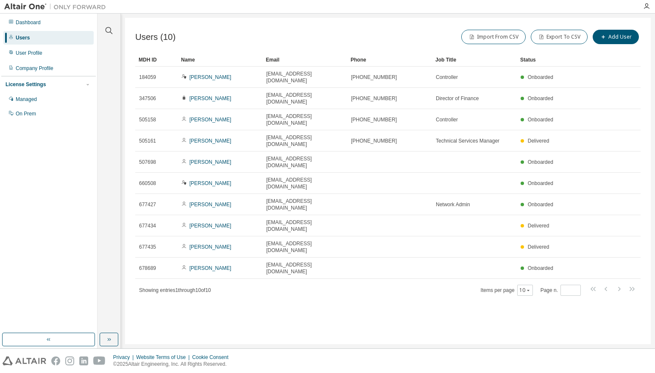
click at [489, 293] on div "Users (10) Import From CSV Export To CSV Add User Clear Load Save Save As Field…" at bounding box center [388, 181] width 526 height 326
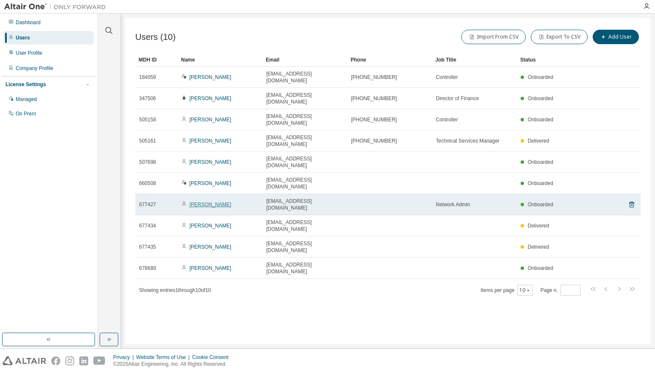
click at [203, 201] on link "[PERSON_NAME]" at bounding box center [211, 204] width 42 height 6
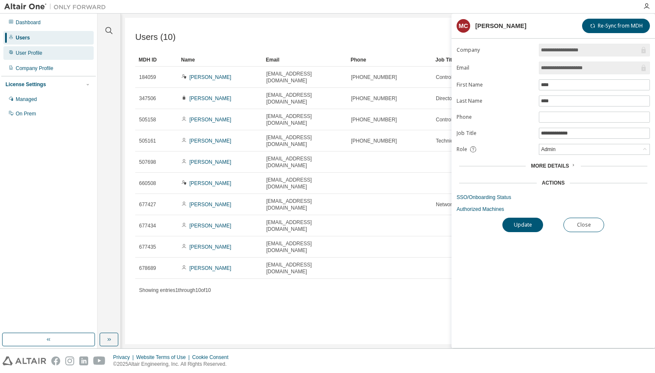
click at [32, 54] on div "User Profile" at bounding box center [29, 53] width 27 height 7
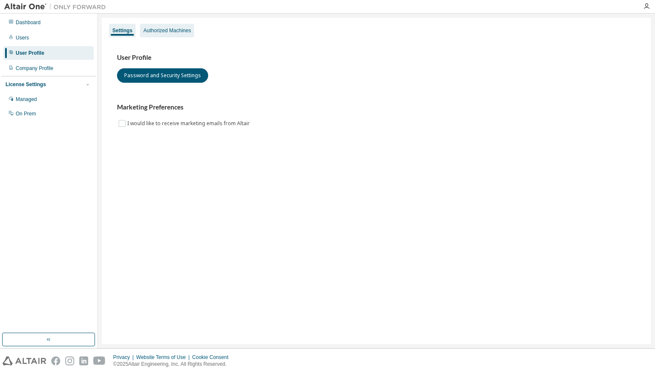
click at [161, 32] on div "Authorized Machines" at bounding box center [167, 30] width 48 height 7
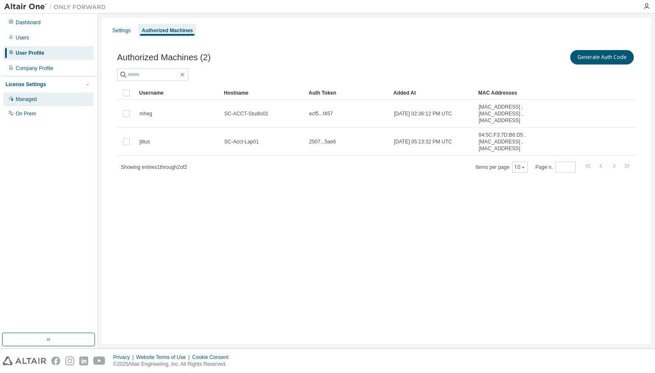
click at [33, 101] on div "Managed" at bounding box center [26, 99] width 21 height 7
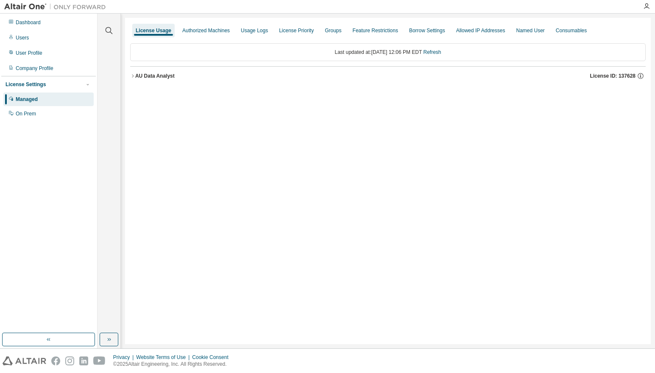
click at [131, 74] on icon "button" at bounding box center [132, 75] width 5 height 5
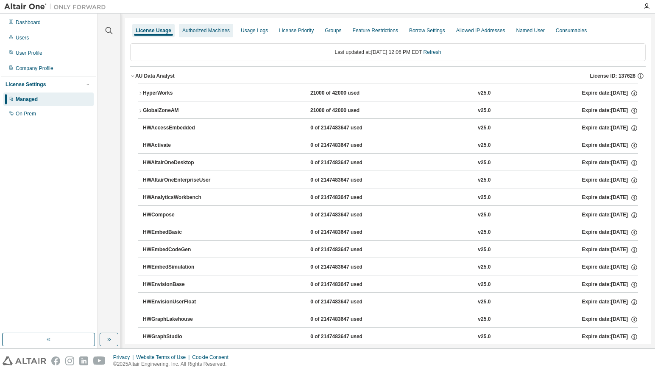
click at [195, 33] on div "Authorized Machines" at bounding box center [206, 30] width 48 height 7
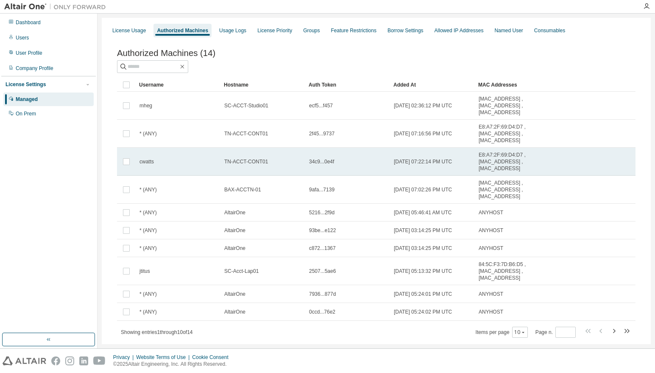
click at [151, 163] on span "cwatts" at bounding box center [147, 161] width 14 height 7
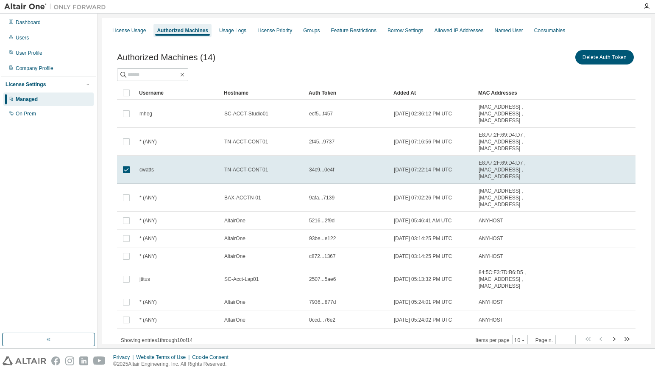
click at [329, 361] on div "Privacy Website Terms of Use Cookie Consent © 2025 Altair Engineering, Inc. All…" at bounding box center [327, 361] width 655 height 24
click at [31, 70] on div "Company Profile" at bounding box center [35, 68] width 38 height 7
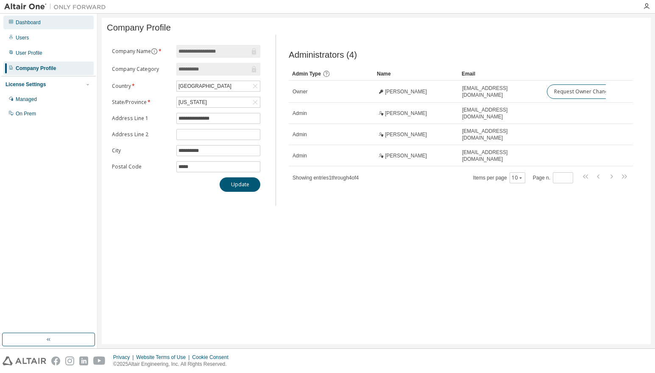
click at [25, 23] on div "Dashboard" at bounding box center [28, 22] width 25 height 7
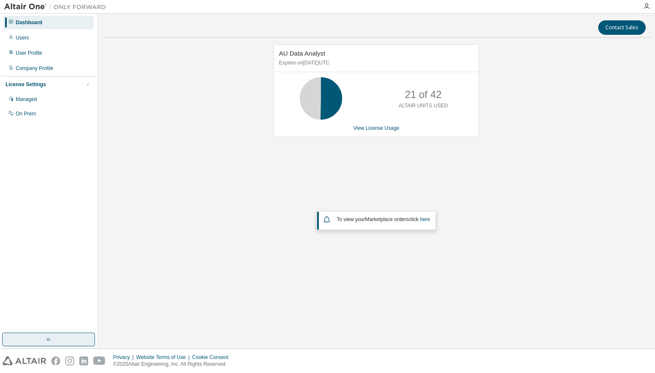
click at [44, 339] on button "button" at bounding box center [48, 340] width 93 height 14
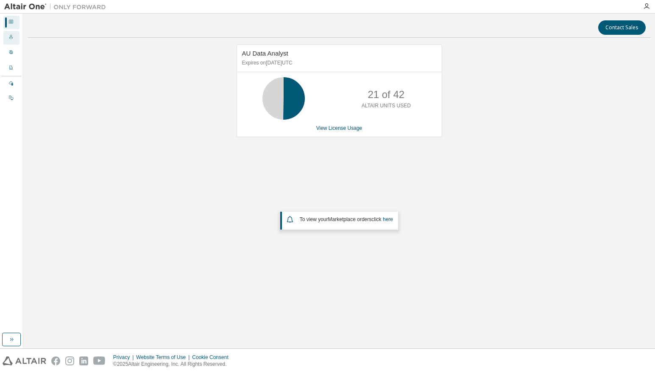
click at [9, 36] on icon at bounding box center [10, 36] width 5 height 5
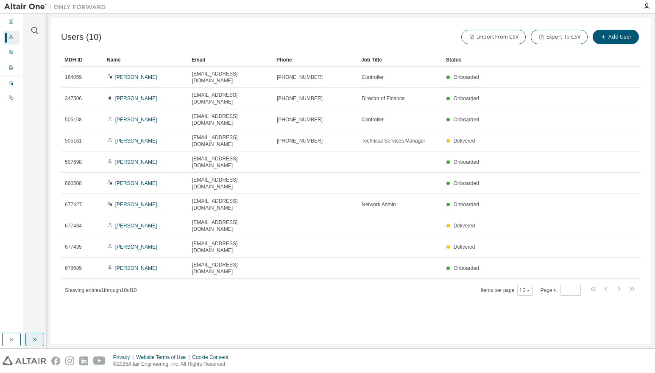
click at [36, 340] on icon "button" at bounding box center [36, 339] width 2 height 3
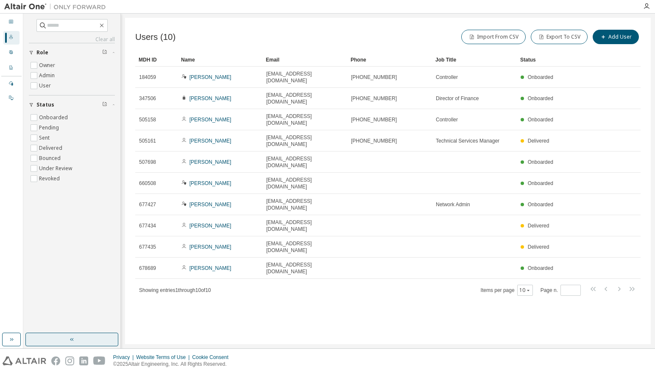
click at [70, 337] on icon "button" at bounding box center [72, 339] width 7 height 7
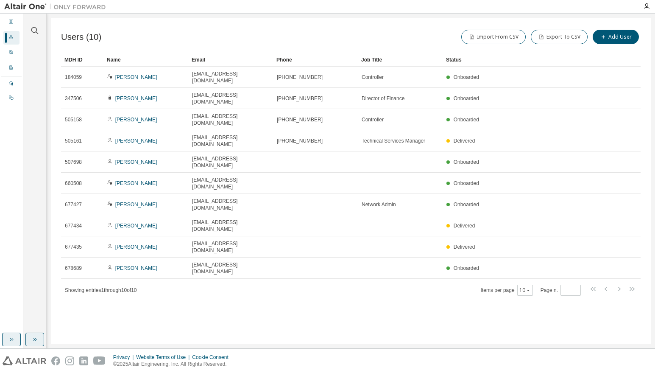
click at [9, 338] on icon "button" at bounding box center [11, 339] width 7 height 7
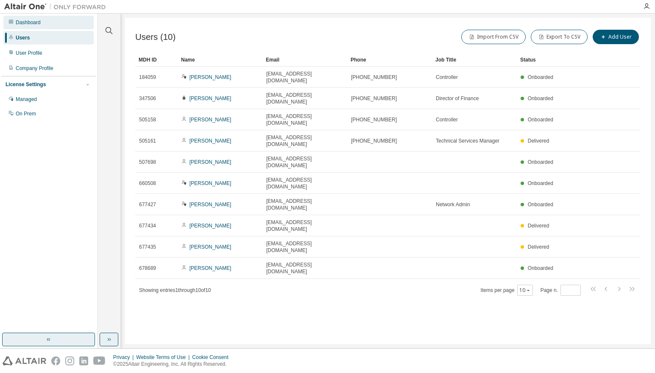
click at [26, 23] on div "Dashboard" at bounding box center [28, 22] width 25 height 7
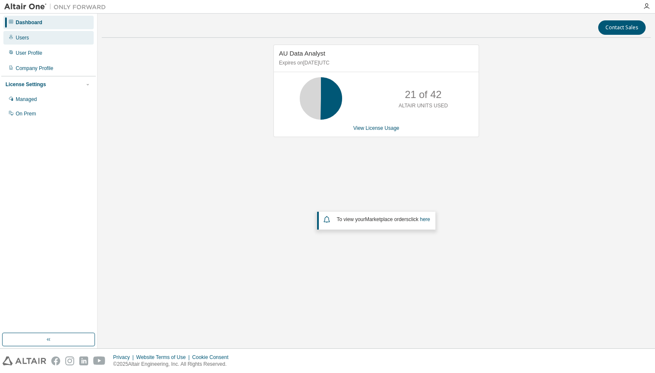
click at [28, 39] on div "Users" at bounding box center [48, 38] width 90 height 14
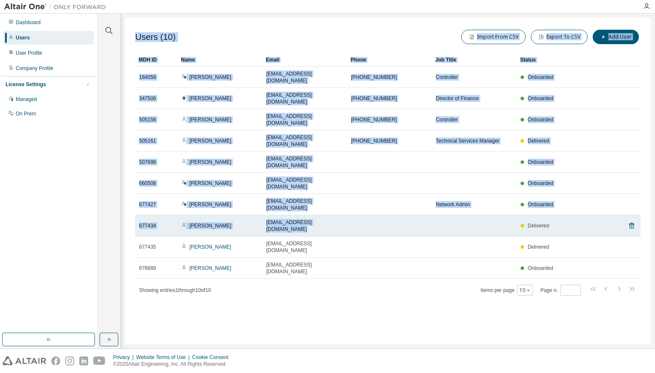
drag, startPoint x: 259, startPoint y: 246, endPoint x: 515, endPoint y: 170, distance: 266.8
click at [515, 170] on div "Users (10) Import From CSV Export To CSV Add User Clear Load Save Save As Field…" at bounding box center [388, 181] width 526 height 326
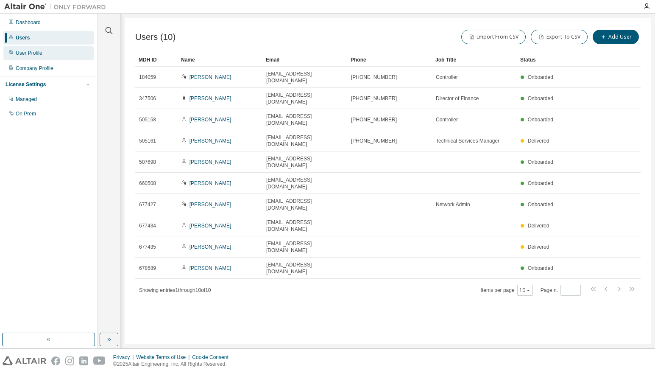
click at [30, 53] on div "User Profile" at bounding box center [29, 53] width 27 height 7
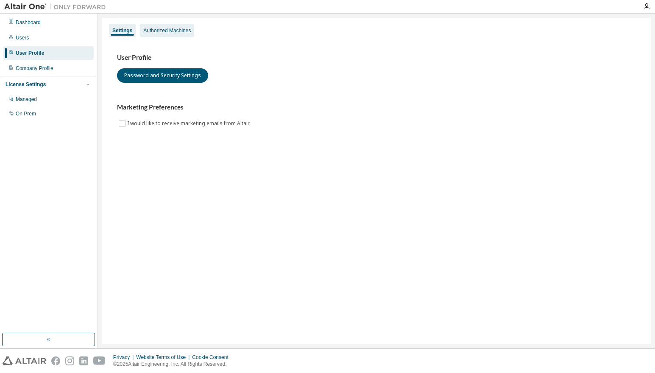
click at [161, 30] on div "Authorized Machines" at bounding box center [167, 30] width 48 height 7
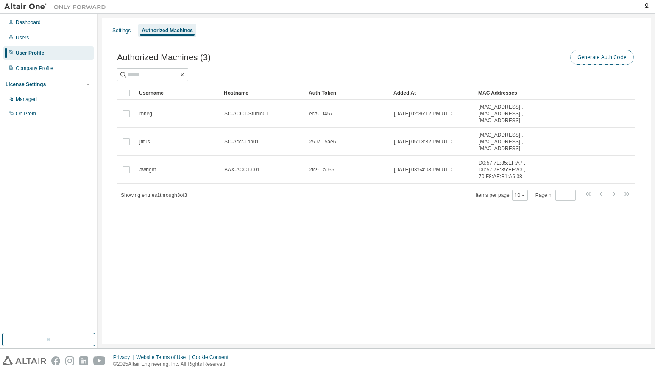
click at [613, 57] on button "Generate Auth Code" at bounding box center [602, 57] width 64 height 14
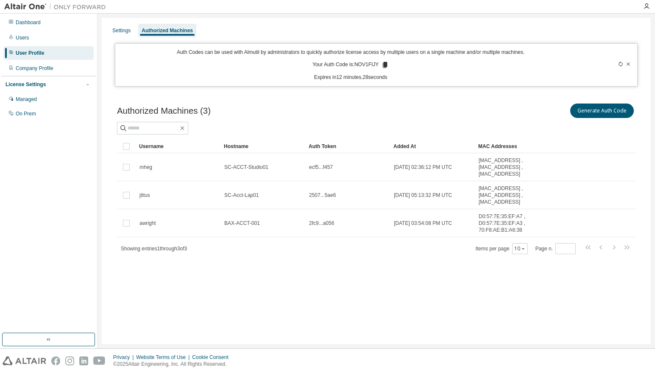
click at [235, 275] on div "Authorized Machines (3) Generate Auth Code Clear Load Save Save As Field Operat…" at bounding box center [376, 184] width 539 height 185
click at [324, 304] on div "Settings Authorized Machines Auth Codes can be used with Almutil by administrat…" at bounding box center [376, 181] width 549 height 326
